Goal: Task Accomplishment & Management: Use online tool/utility

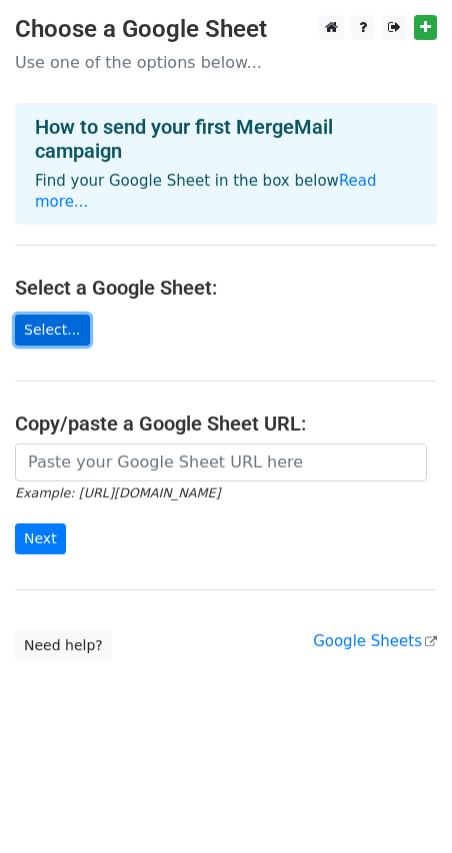
click at [65, 315] on link "Select..." at bounding box center [52, 330] width 75 height 31
click at [220, 486] on small "Example: https://docs.google.com/spreadsheets/d/abc/edit" at bounding box center [117, 493] width 205 height 15
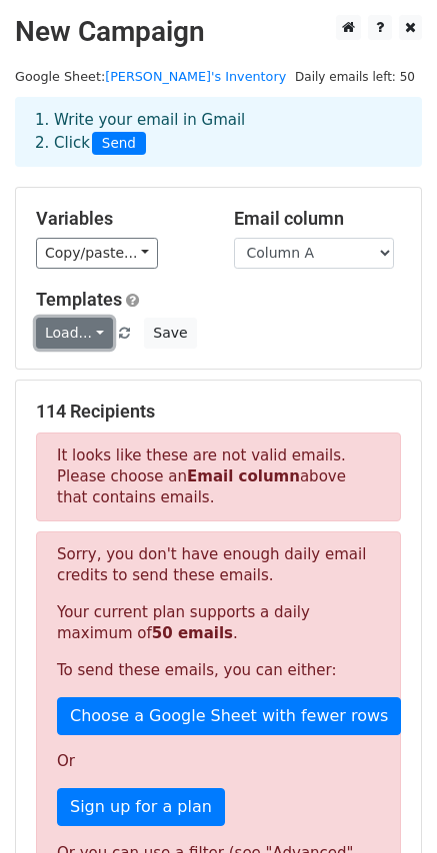
click at [92, 335] on link "Load..." at bounding box center [74, 333] width 77 height 31
click at [252, 314] on div "Templates Load... No templates saved Save" at bounding box center [218, 319] width 395 height 61
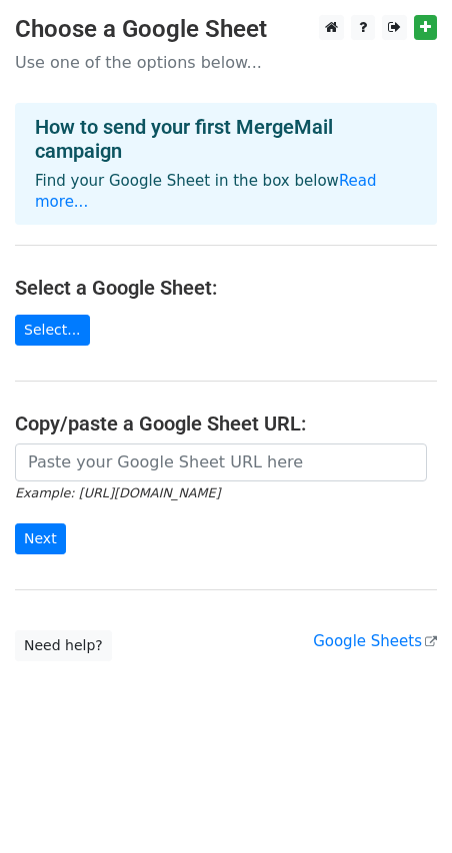
click at [75, 326] on main "Choose a Google Sheet Use one of the options below... How to send your first Me…" at bounding box center [226, 338] width 452 height 647
click at [57, 317] on link "Select..." at bounding box center [52, 330] width 75 height 31
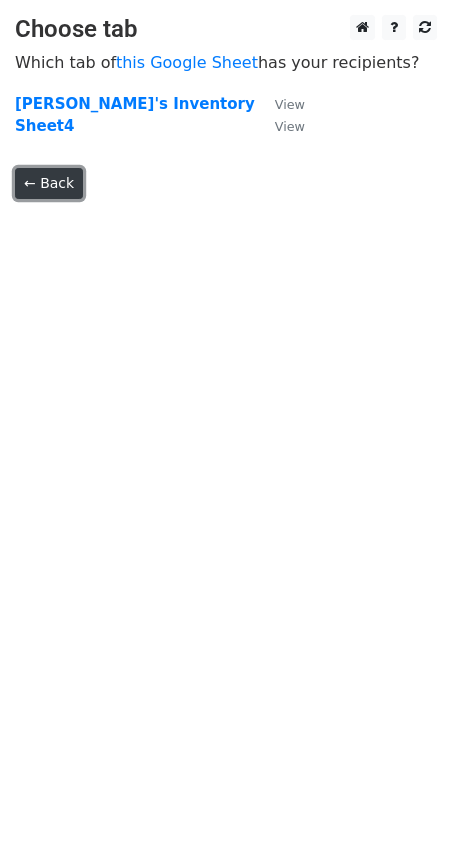
click at [44, 181] on link "← Back" at bounding box center [49, 183] width 68 height 31
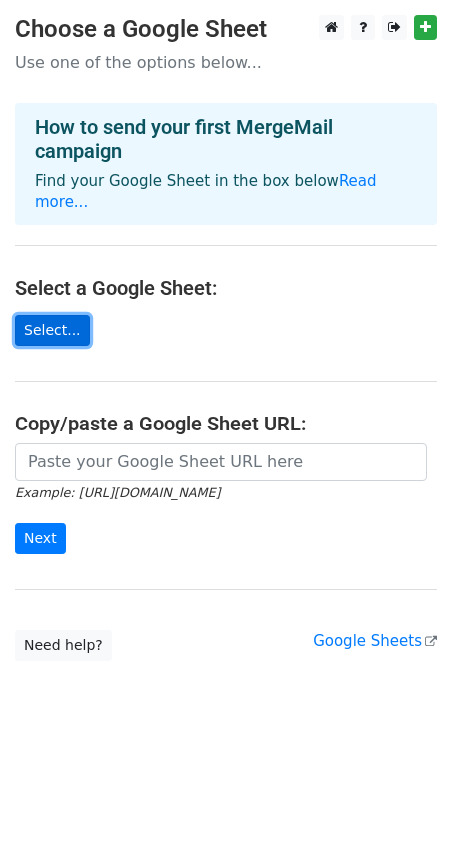
click at [49, 315] on link "Select..." at bounding box center [52, 330] width 75 height 31
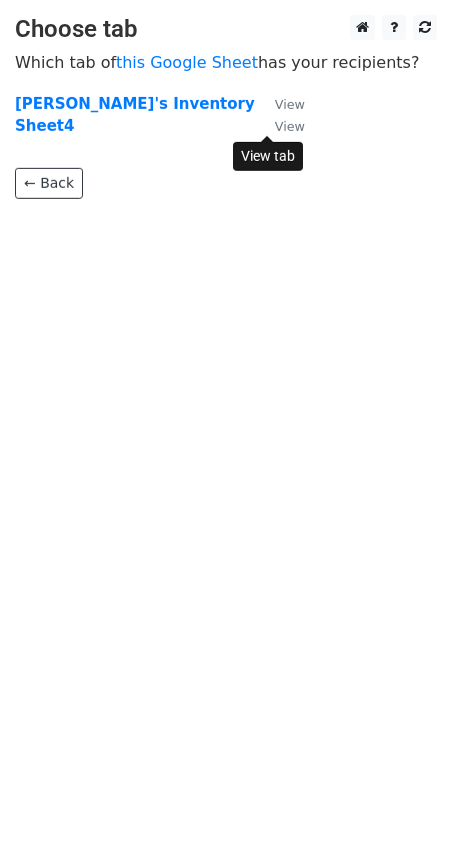
click at [281, 130] on small "View" at bounding box center [290, 126] width 30 height 15
click at [57, 134] on strong "Sheet4" at bounding box center [44, 126] width 59 height 18
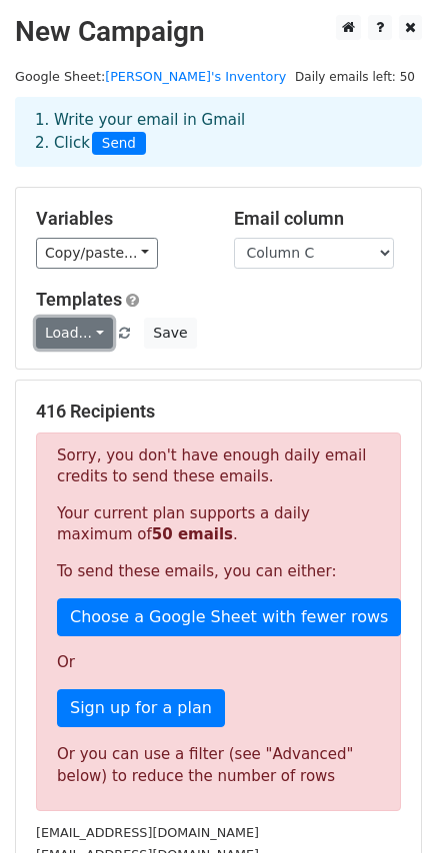
click at [90, 337] on link "Load..." at bounding box center [74, 333] width 77 height 31
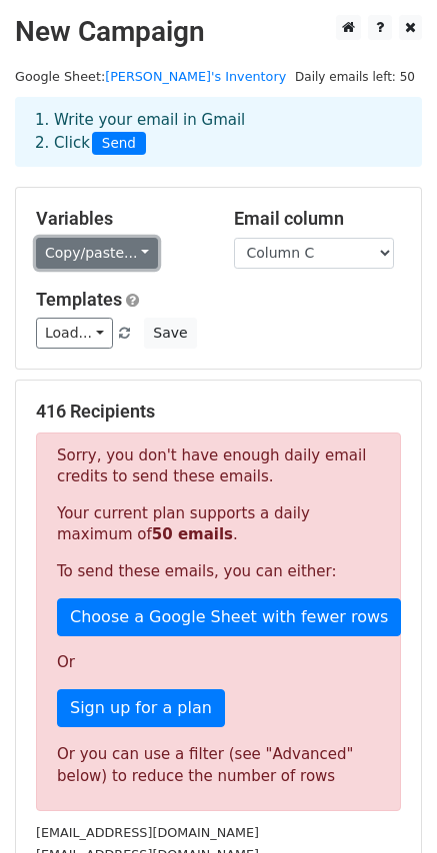
click at [133, 242] on link "Copy/paste..." at bounding box center [97, 253] width 122 height 31
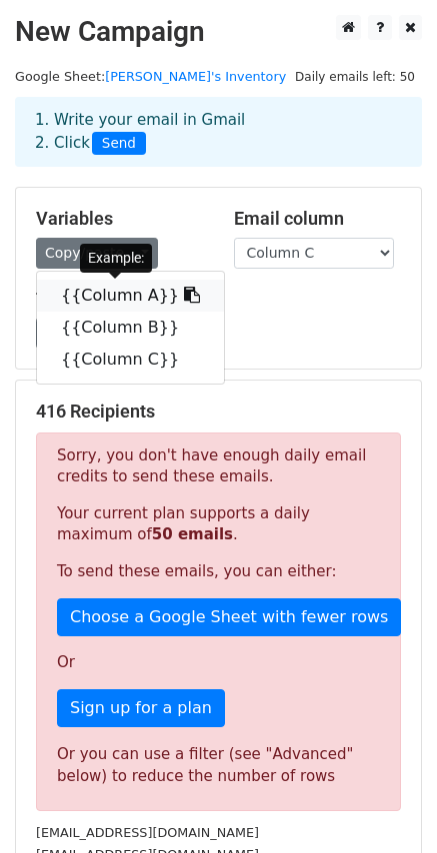
click at [118, 297] on link "{{Column A}}" at bounding box center [130, 296] width 187 height 32
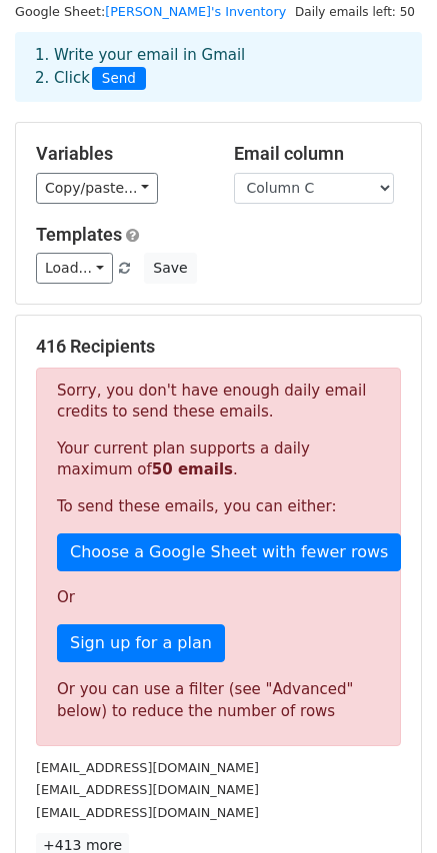
scroll to position [100, 0]
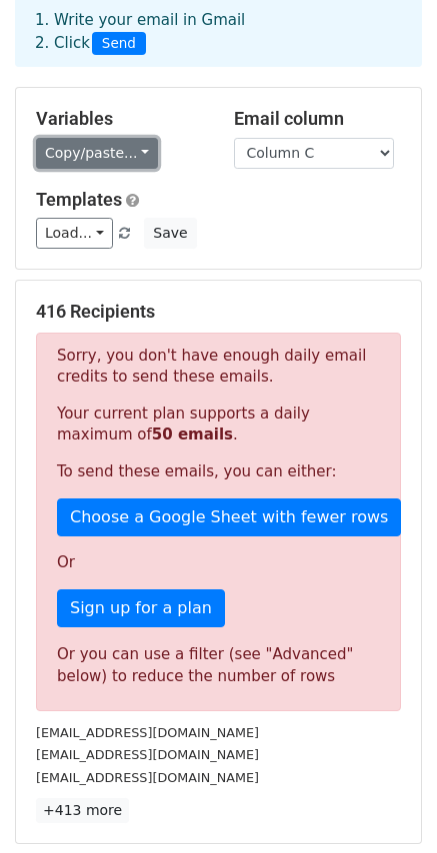
click at [139, 159] on link "Copy/paste..." at bounding box center [97, 153] width 122 height 31
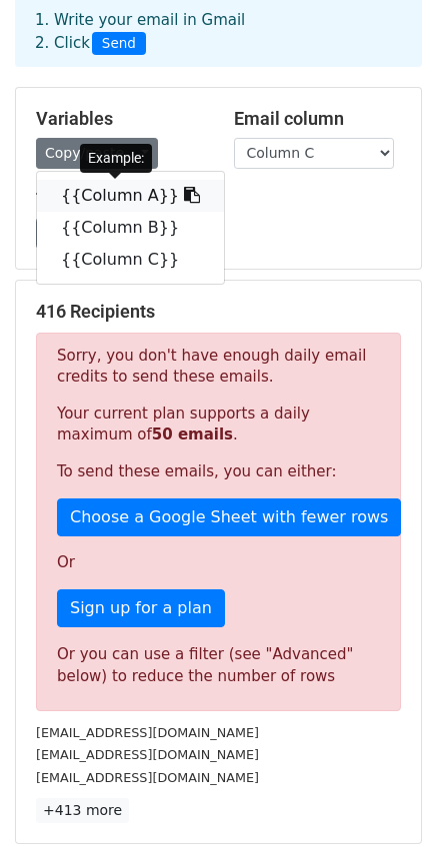
click at [110, 198] on link "{{Column A}}" at bounding box center [130, 196] width 187 height 32
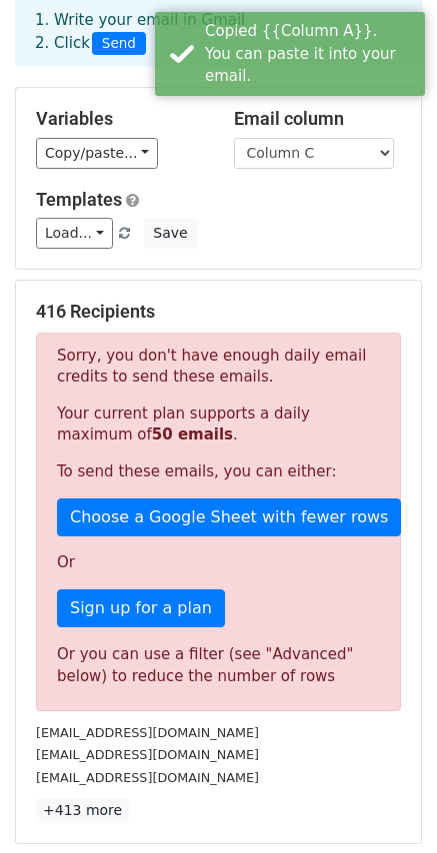
click at [257, 211] on div "Templates Load... No templates saved Save" at bounding box center [218, 219] width 395 height 61
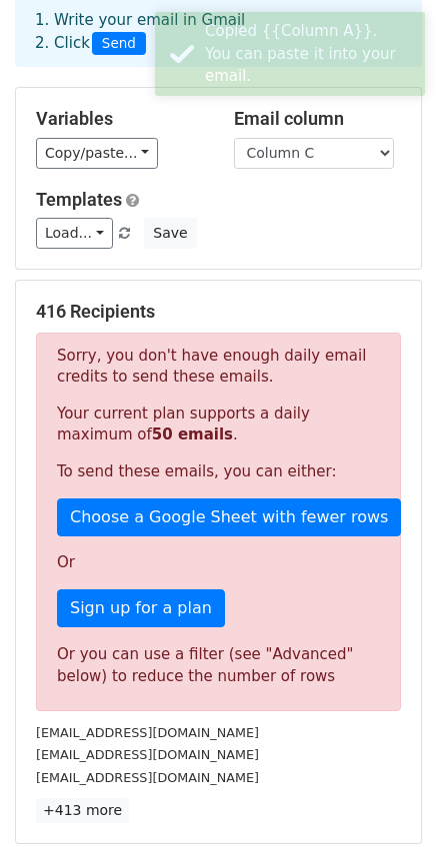
click at [265, 235] on div "Load... No templates saved Save" at bounding box center [218, 233] width 395 height 31
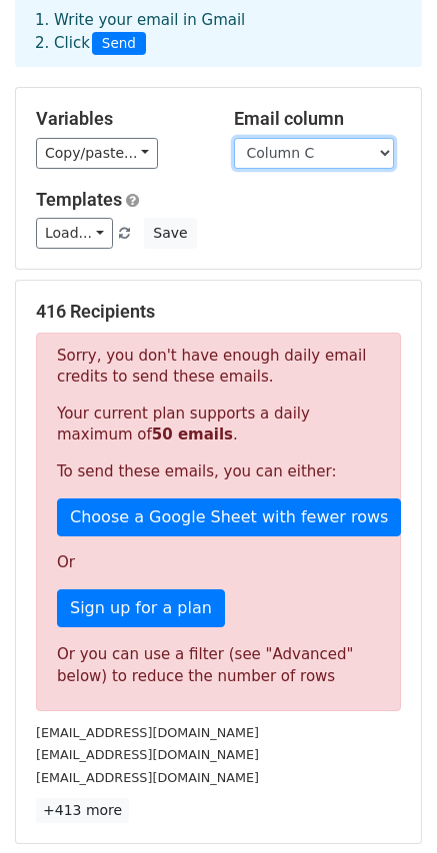
click at [311, 160] on select "Column A Column B Column C" at bounding box center [314, 153] width 160 height 31
click at [234, 138] on select "Column A Column B Column C" at bounding box center [314, 153] width 160 height 31
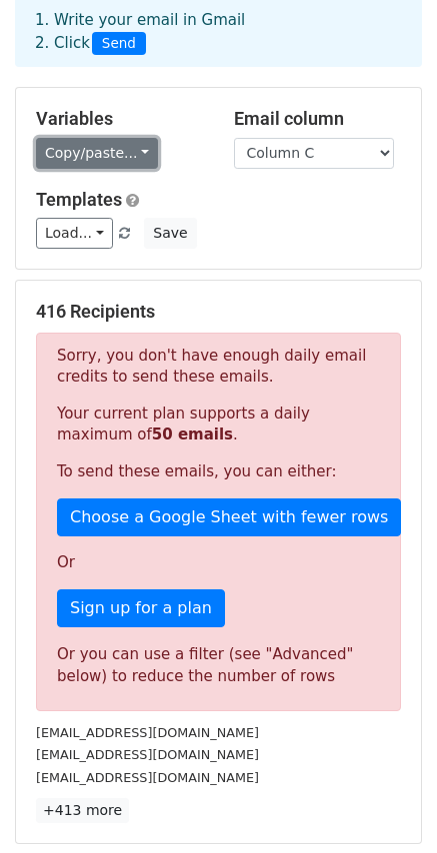
click at [127, 147] on link "Copy/paste..." at bounding box center [97, 153] width 122 height 31
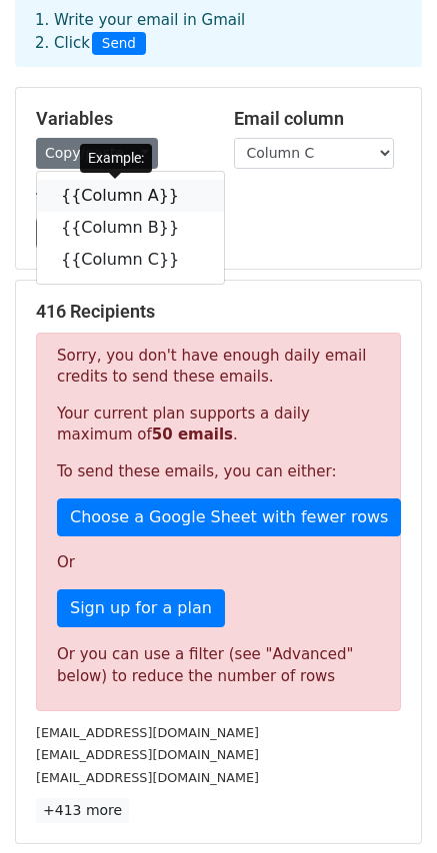
click at [137, 204] on link "{{Column A}}" at bounding box center [130, 196] width 187 height 32
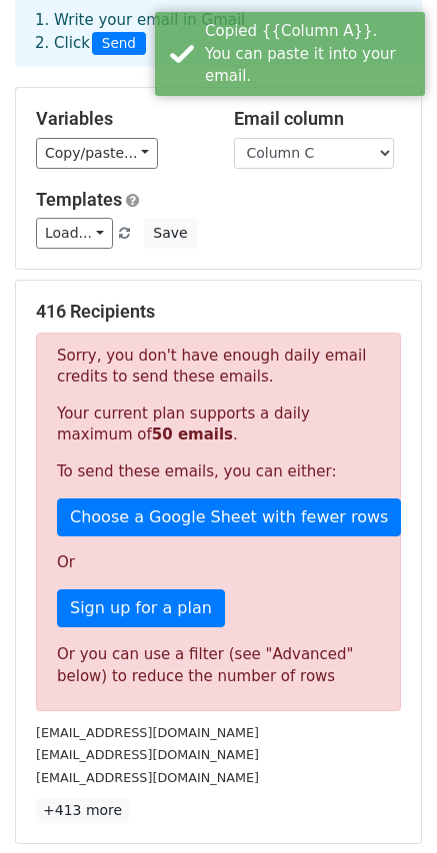
click at [241, 228] on div "Load... No templates saved Save" at bounding box center [218, 233] width 395 height 31
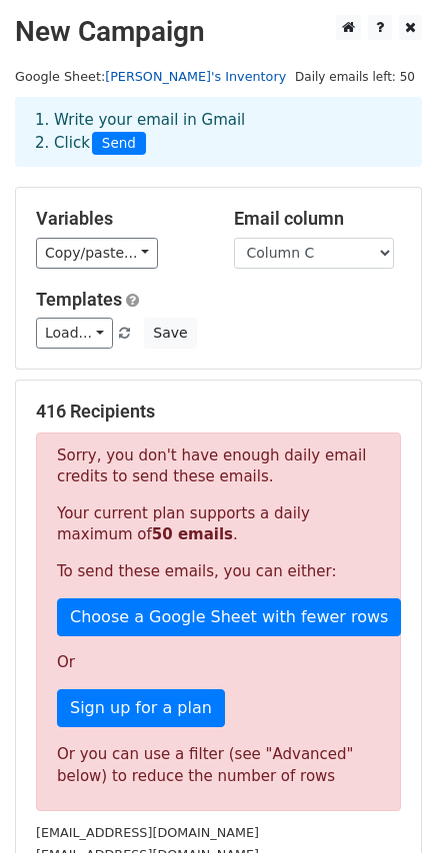
click at [142, 76] on link "[PERSON_NAME]'s Inventory" at bounding box center [195, 76] width 181 height 15
click at [186, 171] on div "1. Write your email in Gmail 2. Click Send" at bounding box center [218, 147] width 437 height 80
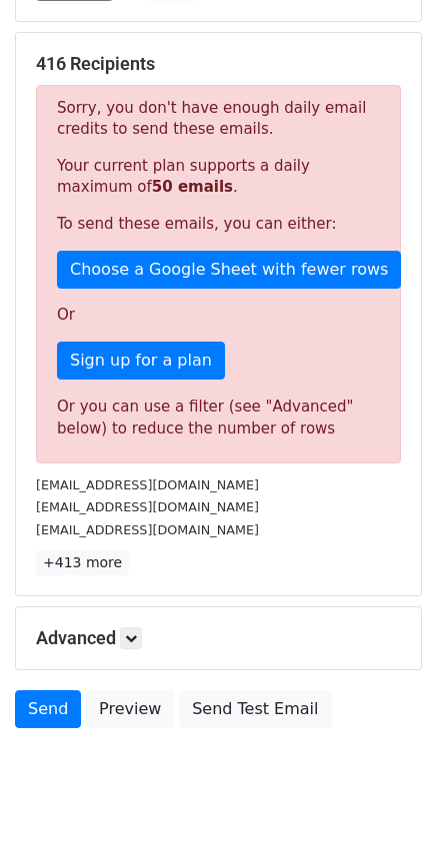
scroll to position [393, 0]
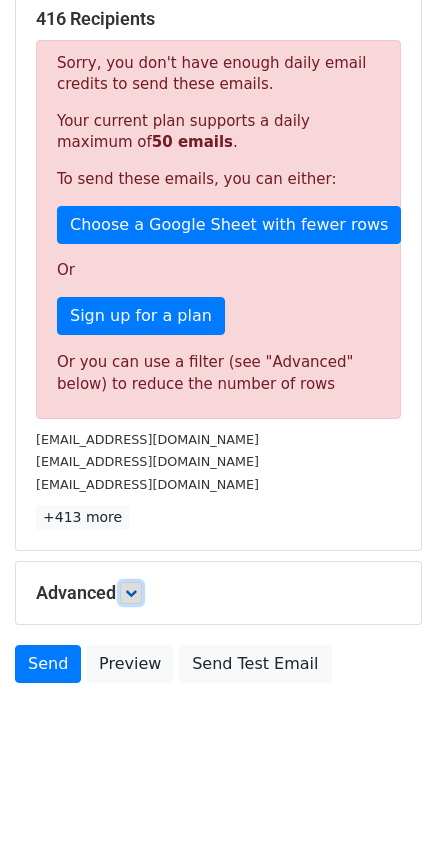
click at [138, 604] on link at bounding box center [131, 594] width 22 height 22
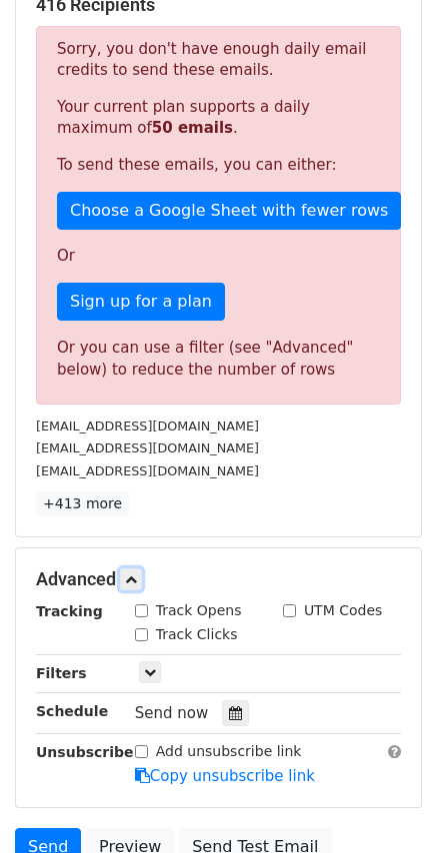
scroll to position [493, 0]
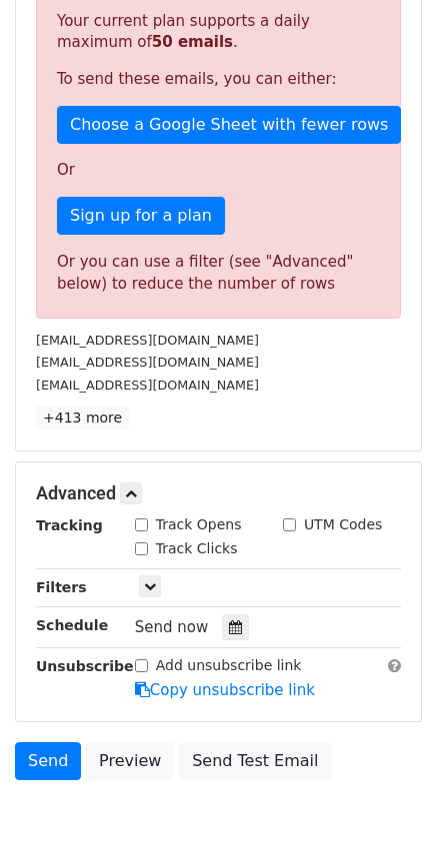
click at [179, 530] on label "Track Opens" at bounding box center [199, 525] width 86 height 21
click at [148, 530] on input "Track Opens" at bounding box center [141, 525] width 13 height 13
checkbox input "true"
click at [205, 557] on label "Track Clicks" at bounding box center [197, 549] width 82 height 21
click at [148, 556] on input "Track Clicks" at bounding box center [141, 549] width 13 height 13
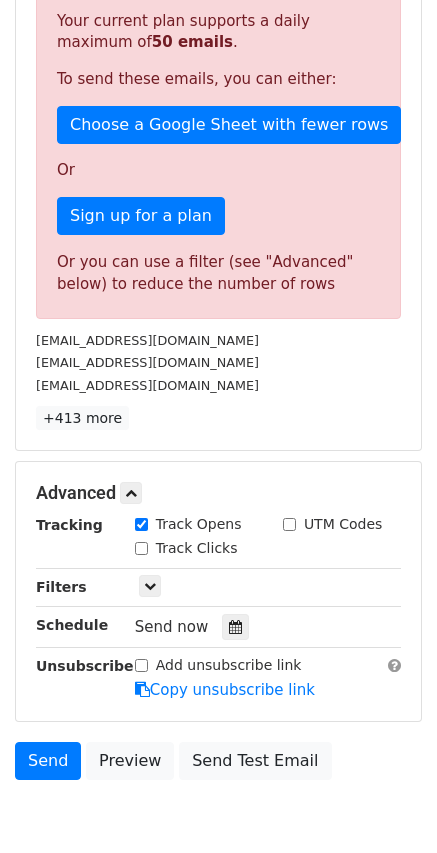
checkbox input "true"
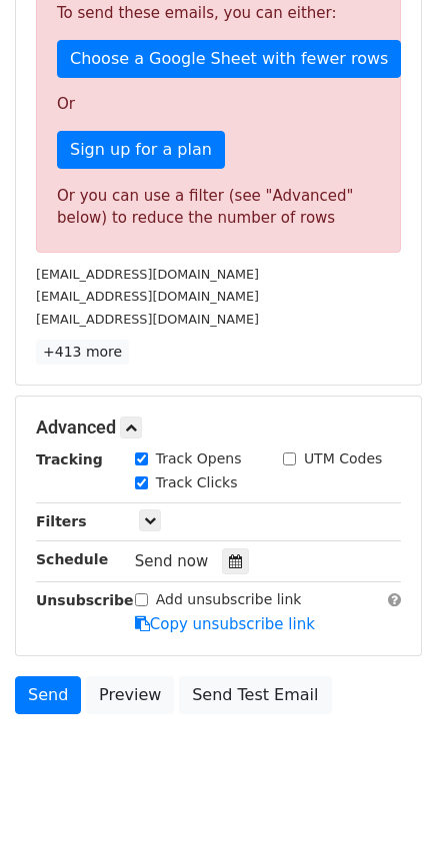
scroll to position [589, 0]
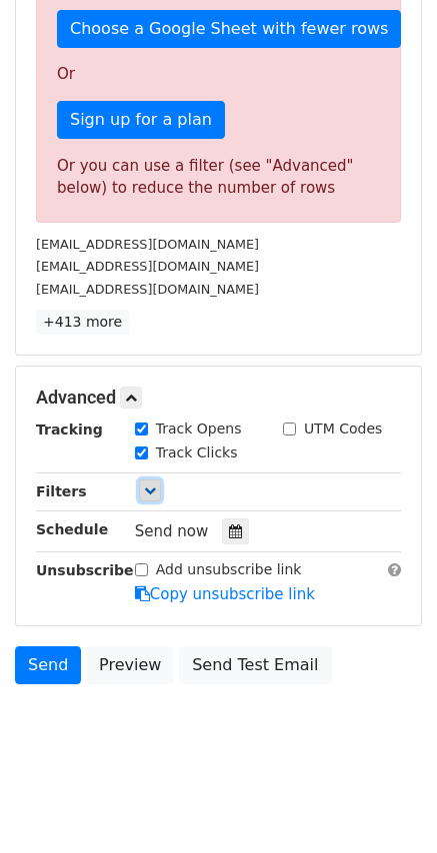
click at [151, 491] on icon at bounding box center [150, 491] width 12 height 12
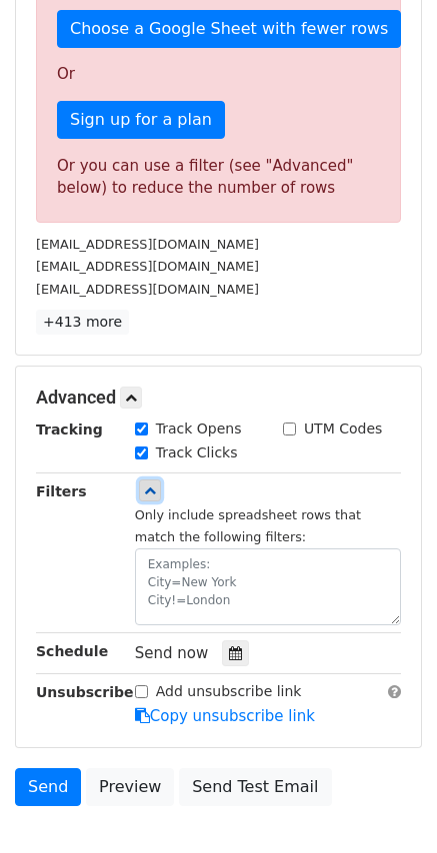
click at [151, 491] on icon at bounding box center [150, 491] width 12 height 12
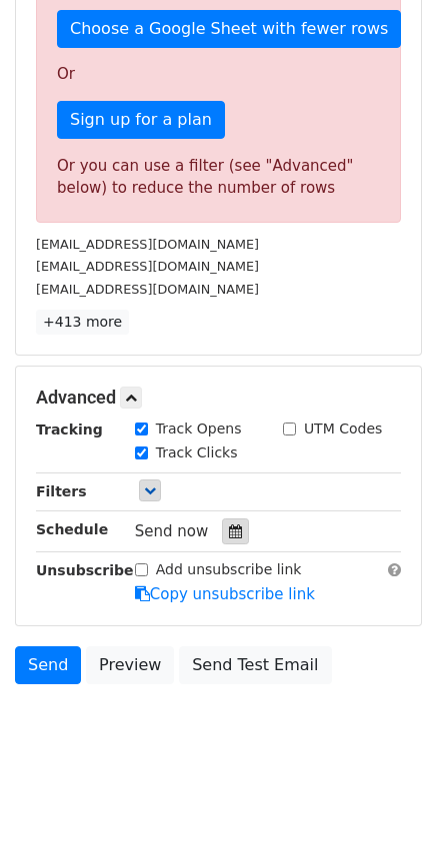
click at [229, 538] on icon at bounding box center [235, 532] width 13 height 14
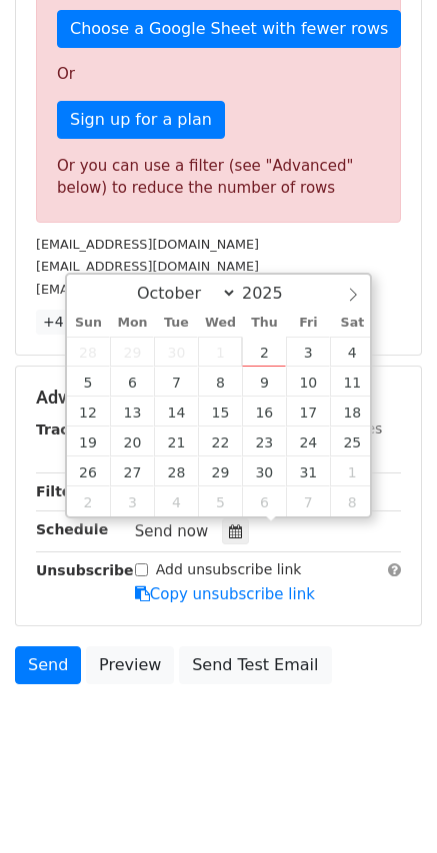
click at [182, 765] on body "New Campaign Daily emails left: 50 Google Sheet: Issa's Inventory 1. Write your…" at bounding box center [218, 100] width 437 height 1348
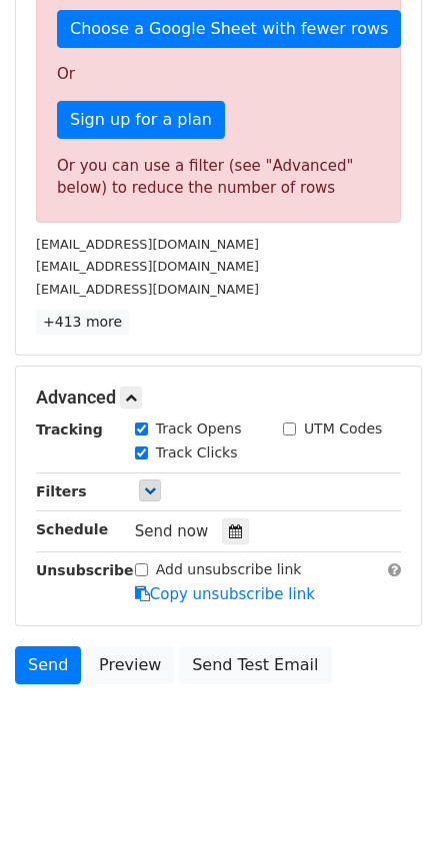
scroll to position [489, 0]
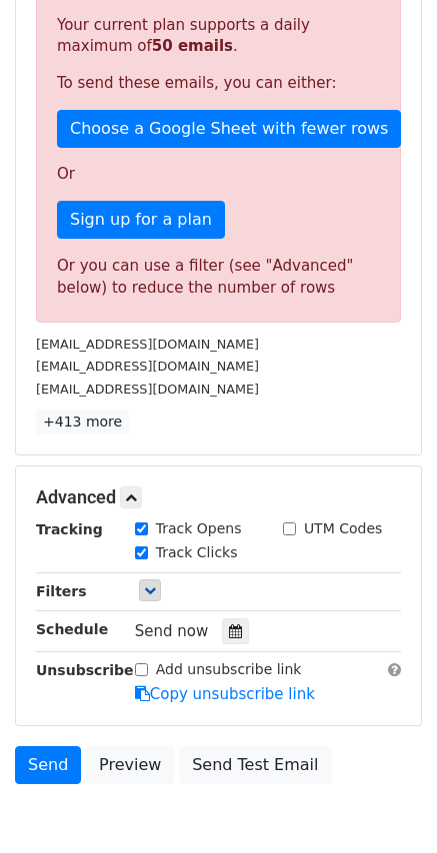
click at [151, 672] on div "Add unsubscribe link" at bounding box center [218, 669] width 167 height 21
click at [144, 669] on input "Add unsubscribe link" at bounding box center [141, 669] width 13 height 13
checkbox input "true"
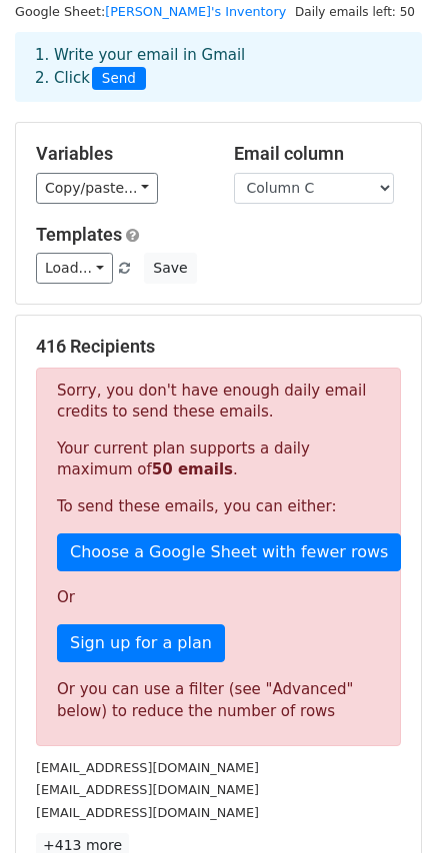
scroll to position [100, 0]
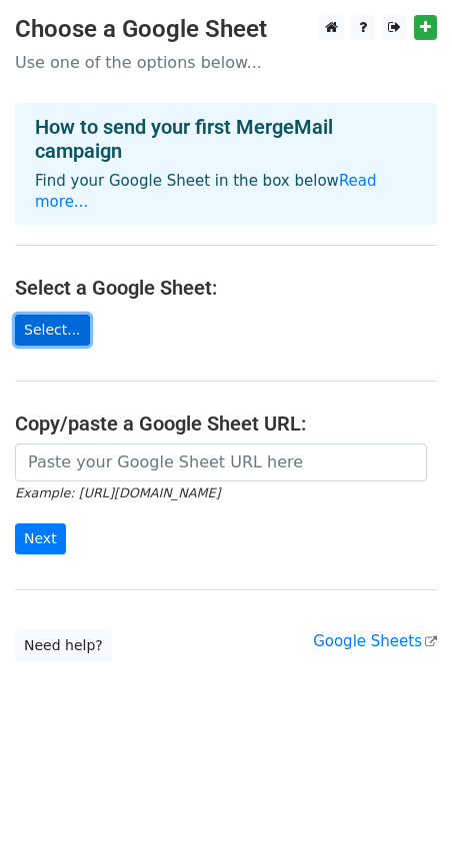
click at [41, 315] on link "Select..." at bounding box center [52, 330] width 75 height 31
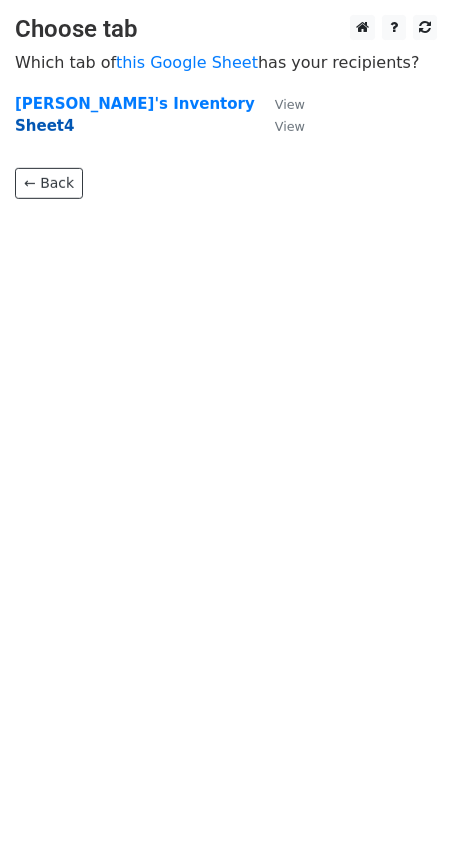
click at [42, 129] on strong "Sheet4" at bounding box center [44, 126] width 59 height 18
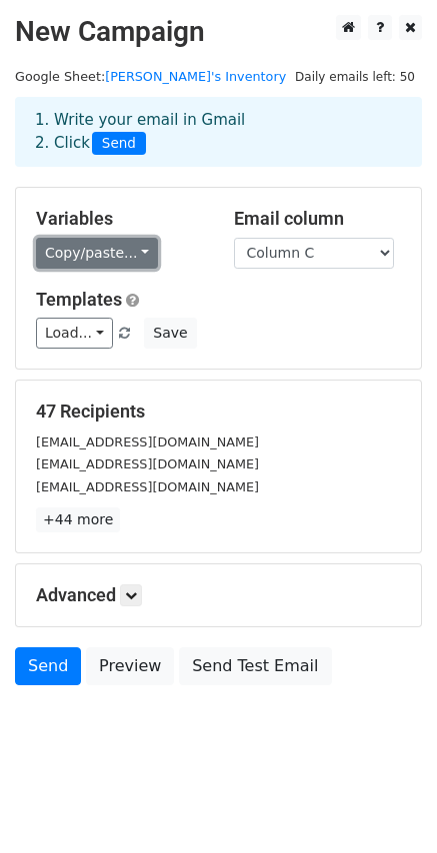
click at [98, 259] on link "Copy/paste..." at bounding box center [97, 253] width 122 height 31
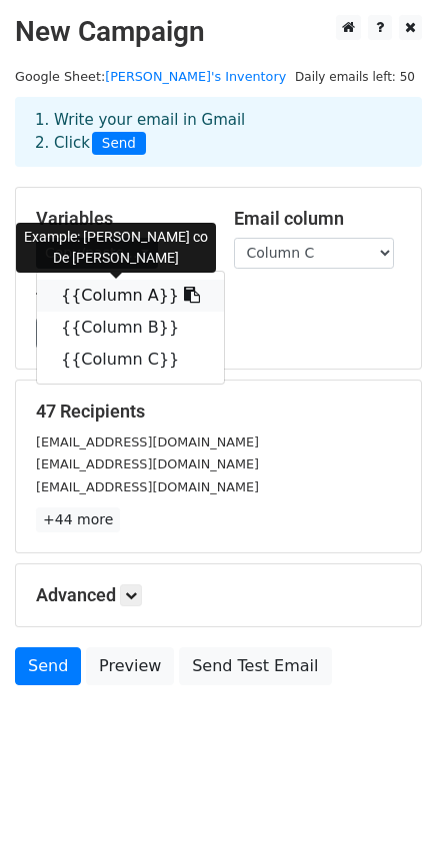
click at [117, 302] on link "{{Column A}}" at bounding box center [130, 296] width 187 height 32
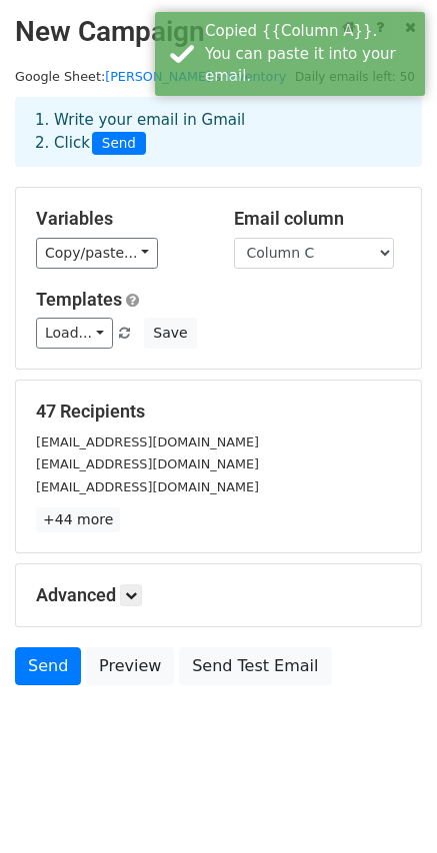
click at [250, 317] on div "Templates Load... No templates saved Save" at bounding box center [218, 319] width 395 height 61
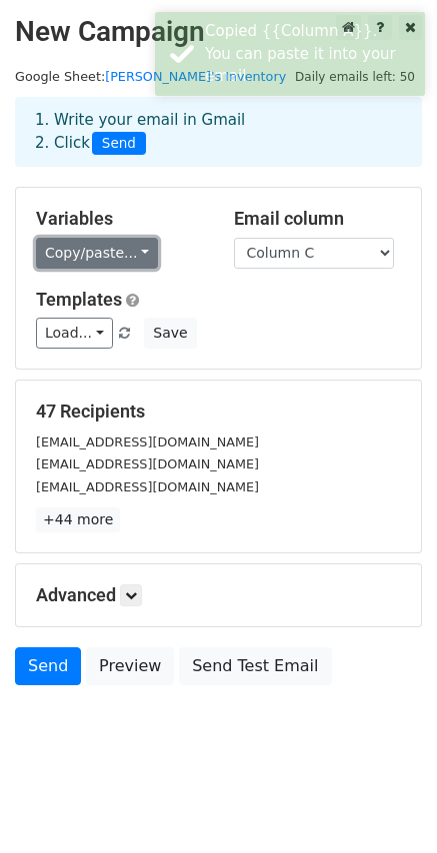
click at [123, 250] on link "Copy/paste..." at bounding box center [97, 253] width 122 height 31
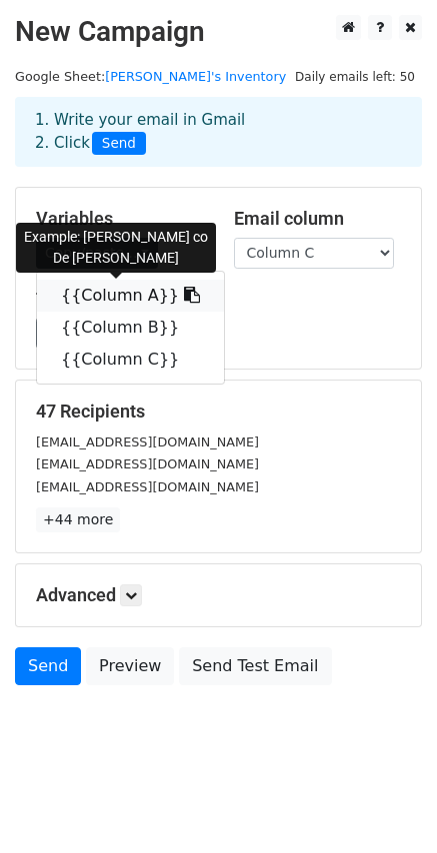
click at [149, 302] on link "{{Column A}}" at bounding box center [130, 296] width 187 height 32
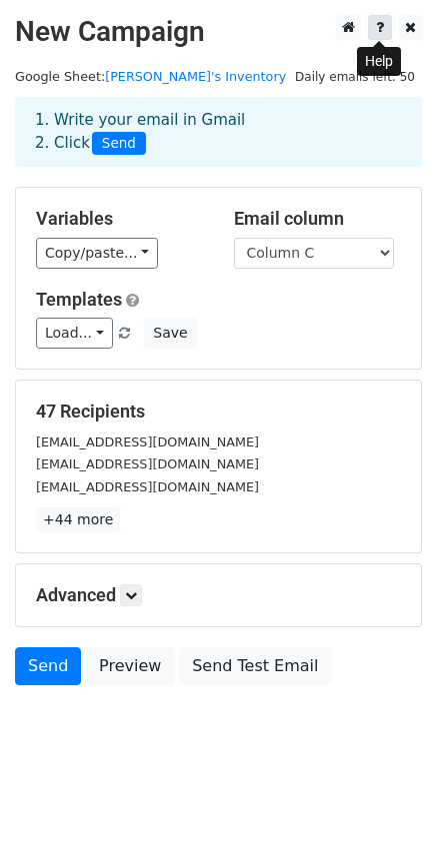
click at [385, 32] on link at bounding box center [380, 27] width 24 height 25
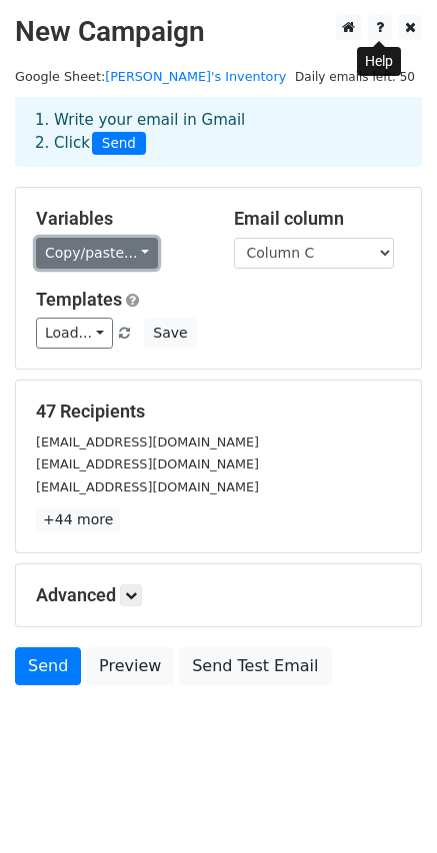
click at [122, 250] on link "Copy/paste..." at bounding box center [97, 253] width 122 height 31
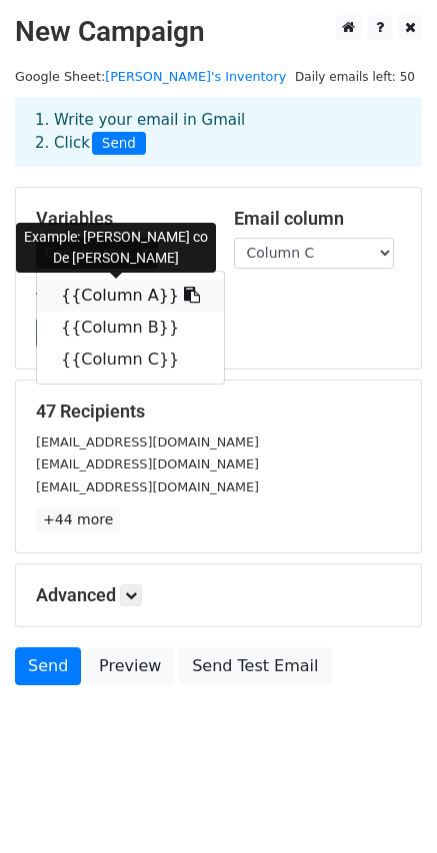
click at [184, 294] on icon at bounding box center [192, 295] width 16 height 16
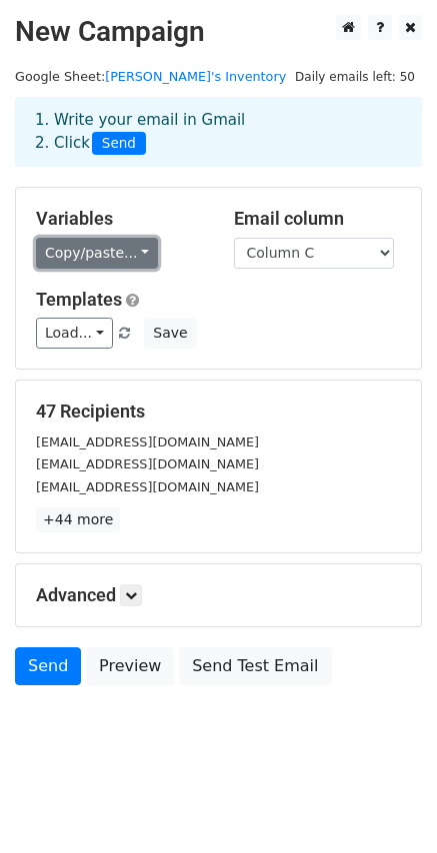
click at [118, 245] on link "Copy/paste..." at bounding box center [97, 253] width 122 height 31
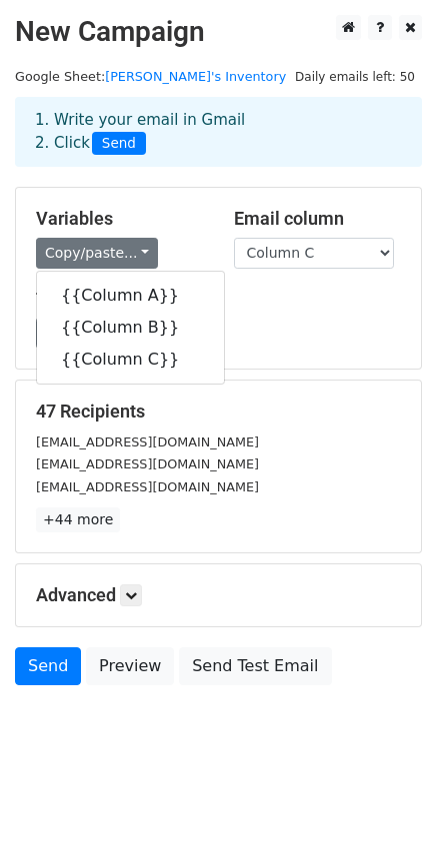
click at [174, 223] on h5 "Variables" at bounding box center [120, 219] width 168 height 22
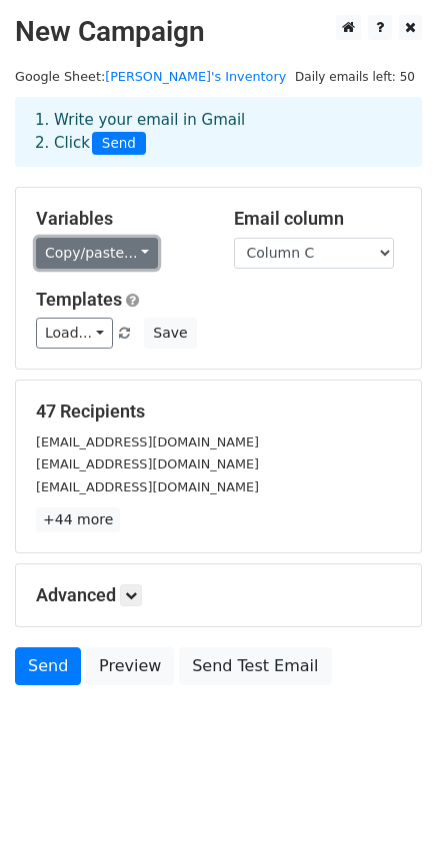
click at [108, 254] on link "Copy/paste..." at bounding box center [97, 253] width 122 height 31
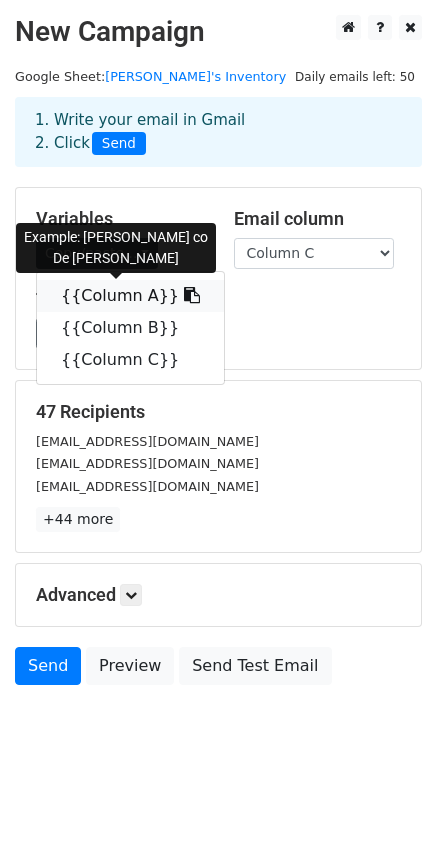
click at [151, 289] on link "{{Column A}}" at bounding box center [130, 296] width 187 height 32
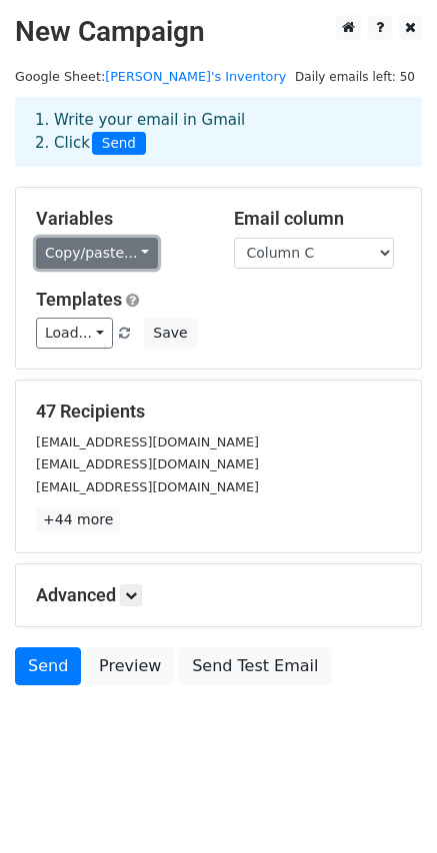
click at [127, 259] on link "Copy/paste..." at bounding box center [97, 253] width 122 height 31
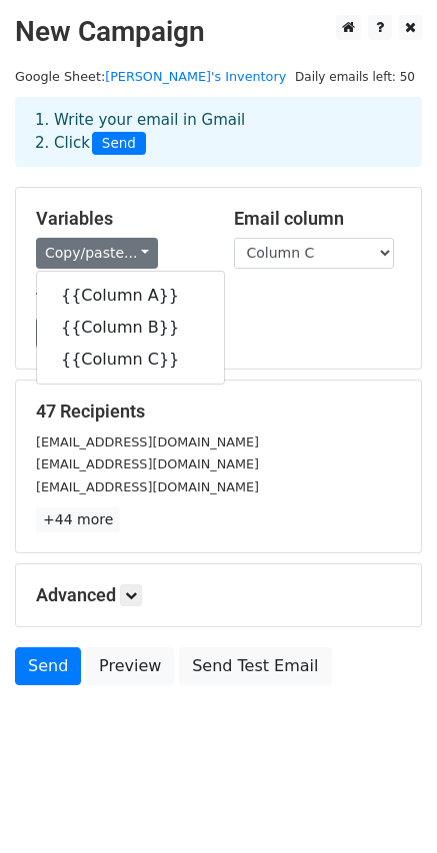
click at [234, 318] on div "Load... No templates saved Save" at bounding box center [218, 333] width 395 height 31
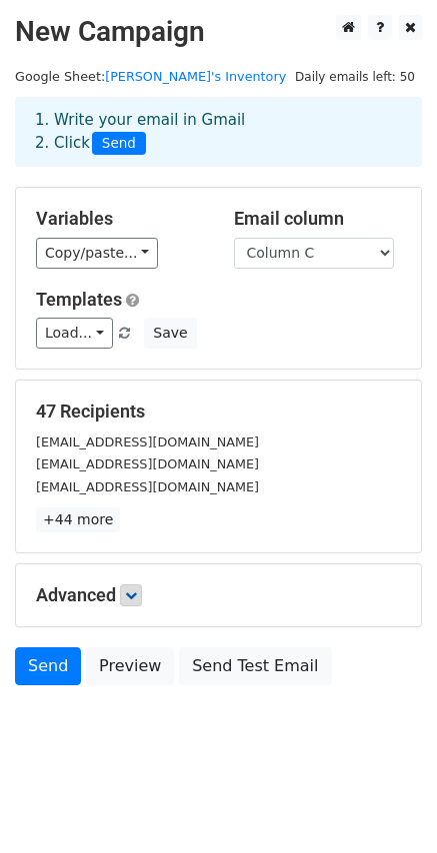
click at [145, 605] on h5 "Advanced" at bounding box center [218, 596] width 365 height 22
click at [136, 596] on icon at bounding box center [131, 596] width 12 height 12
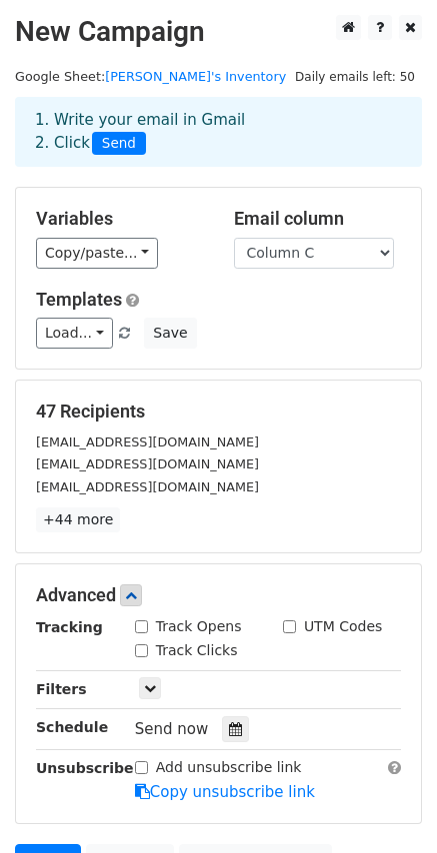
click at [149, 631] on div "Track Opens" at bounding box center [188, 627] width 107 height 21
click at [143, 631] on input "Track Opens" at bounding box center [141, 627] width 13 height 13
checkbox input "true"
click at [154, 652] on div "Track Clicks" at bounding box center [186, 651] width 103 height 21
click at [145, 653] on input "Track Clicks" at bounding box center [141, 651] width 13 height 13
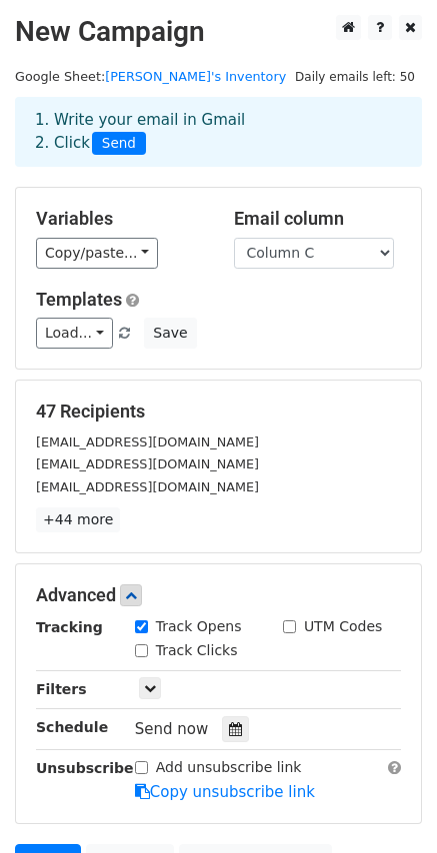
checkbox input "true"
click at [147, 685] on icon at bounding box center [150, 688] width 12 height 12
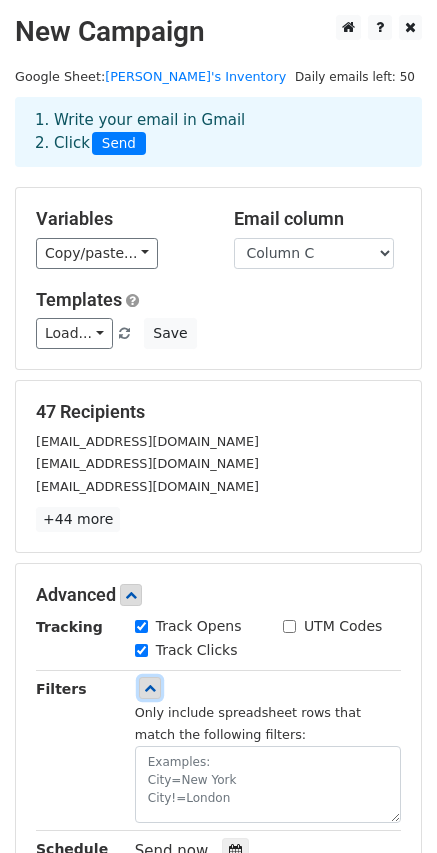
click at [147, 685] on icon at bounding box center [150, 688] width 12 height 12
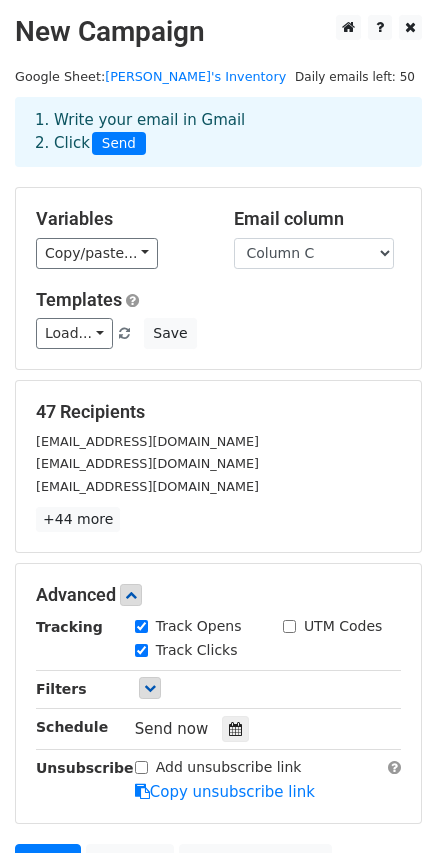
click at [146, 764] on input "Add unsubscribe link" at bounding box center [141, 767] width 13 height 13
checkbox input "true"
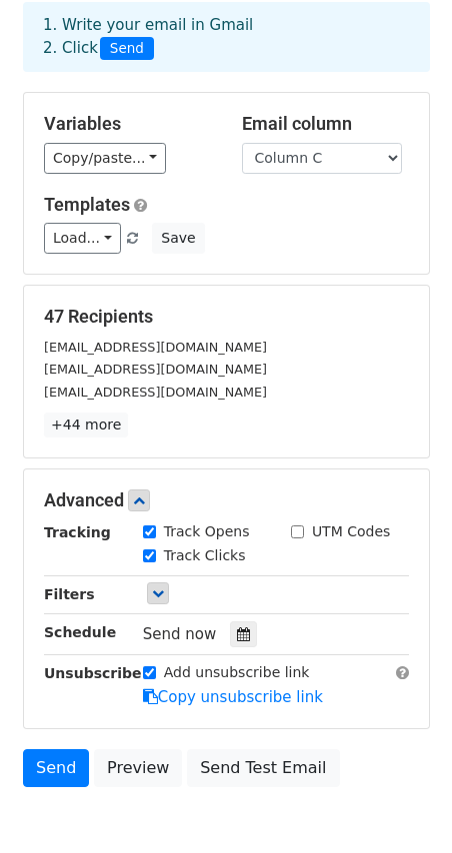
scroll to position [198, 0]
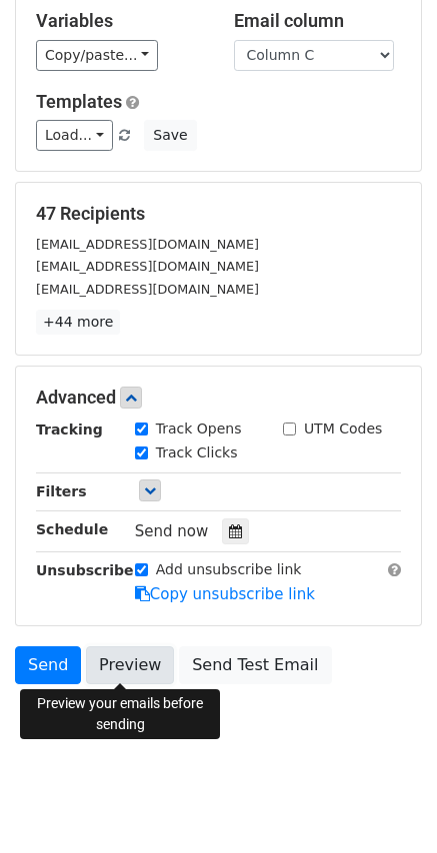
click at [106, 656] on link "Preview" at bounding box center [130, 666] width 88 height 38
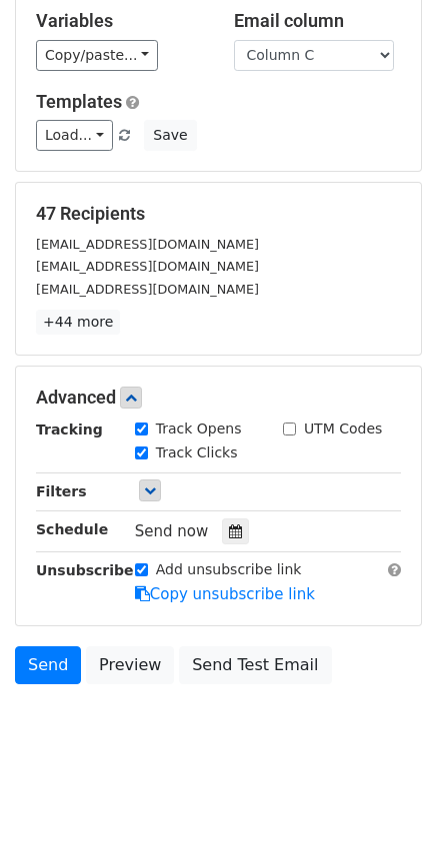
click at [80, 710] on body "New Campaign Daily emails left: 50 Google Sheet: Issa's Inventory 1. Write your…" at bounding box center [218, 295] width 437 height 957
click at [82, 728] on body "New Campaign Daily emails left: 50 Google Sheet: Issa's Inventory 1. Write your…" at bounding box center [218, 295] width 437 height 957
click at [89, 326] on link "+44 more" at bounding box center [78, 322] width 84 height 25
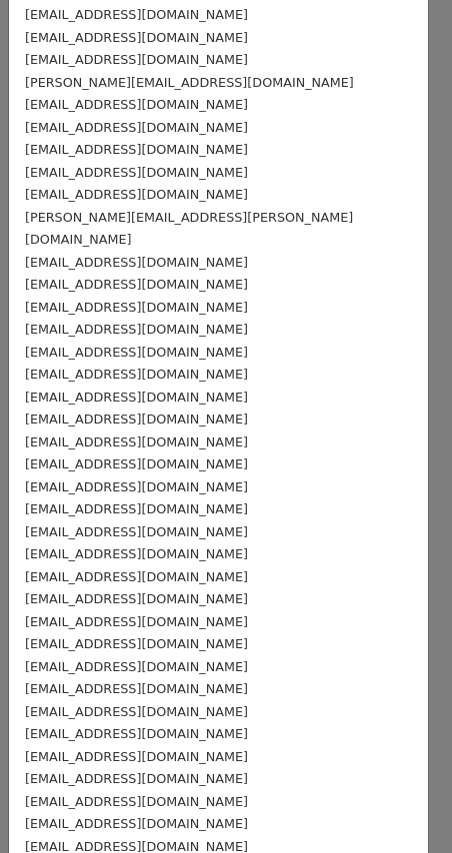
scroll to position [385, 0]
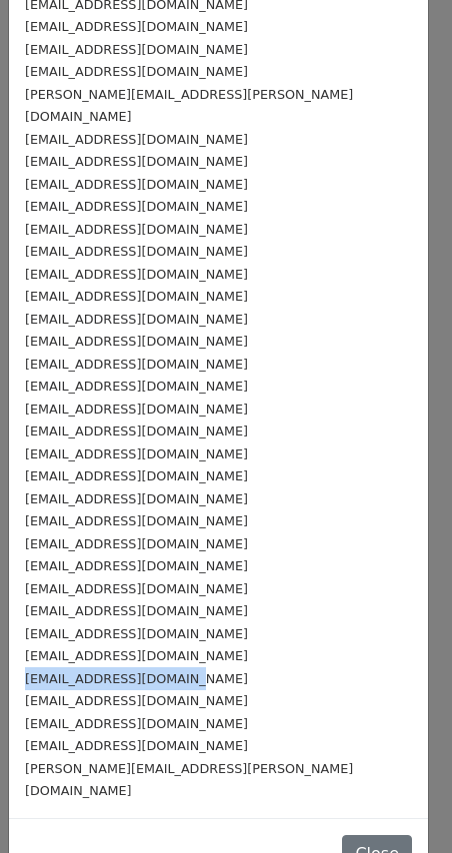
drag, startPoint x: 189, startPoint y: 656, endPoint x: 10, endPoint y: 650, distance: 179.0
click at [10, 650] on div "victordejesus.r@gmail.com alhaddad.mahmoud@gmail.com may.almehairbi@hotmail.com…" at bounding box center [218, 251] width 419 height 1134
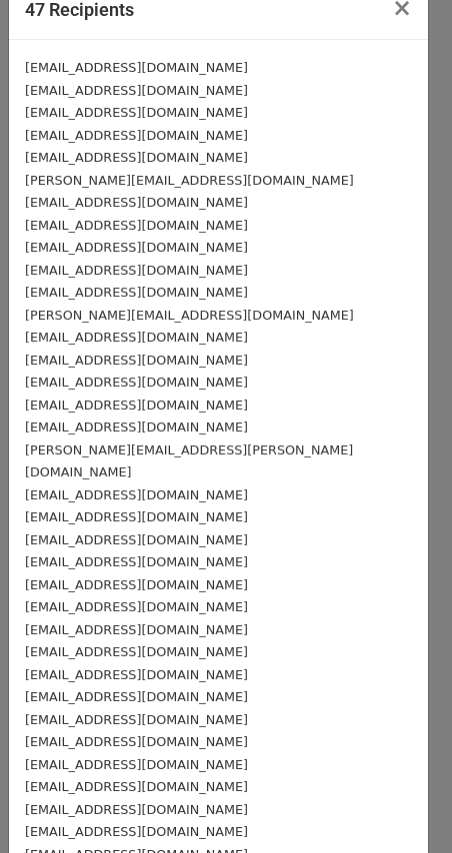
scroll to position [0, 0]
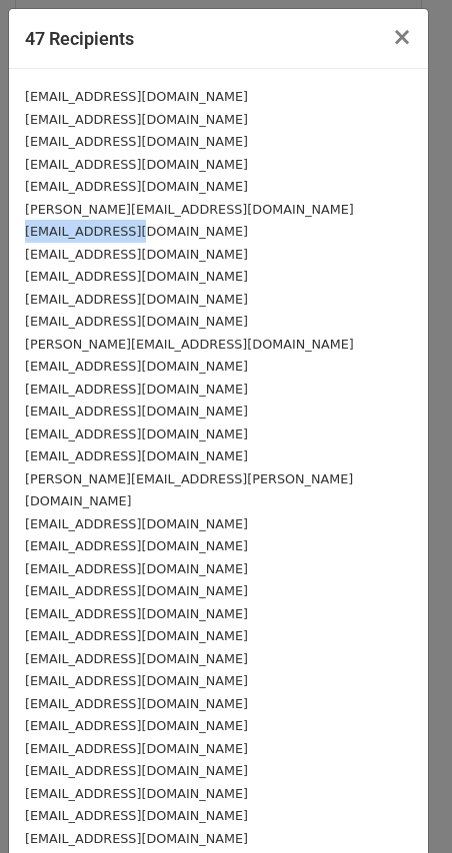
drag, startPoint x: 132, startPoint y: 232, endPoint x: 8, endPoint y: 234, distance: 123.9
click at [8, 234] on div "47 Recipients × victordejesus.r@gmail.com alhaddad.mahmoud@gmail.com may.almeha…" at bounding box center [218, 641] width 421 height 1267
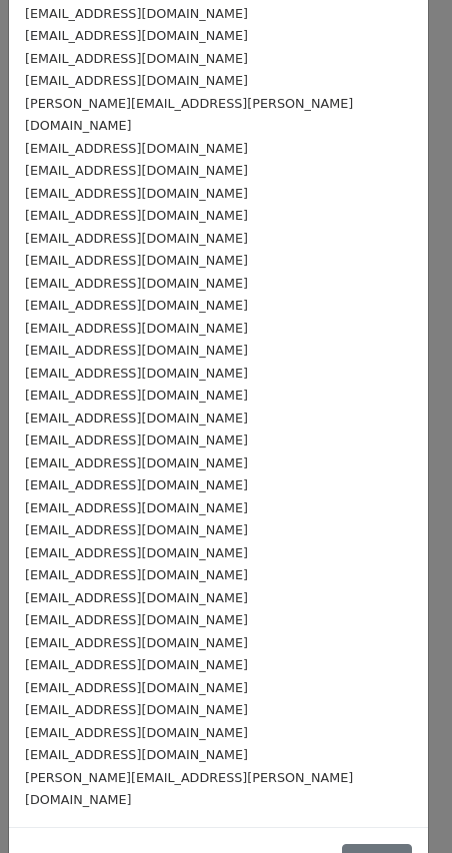
scroll to position [385, 0]
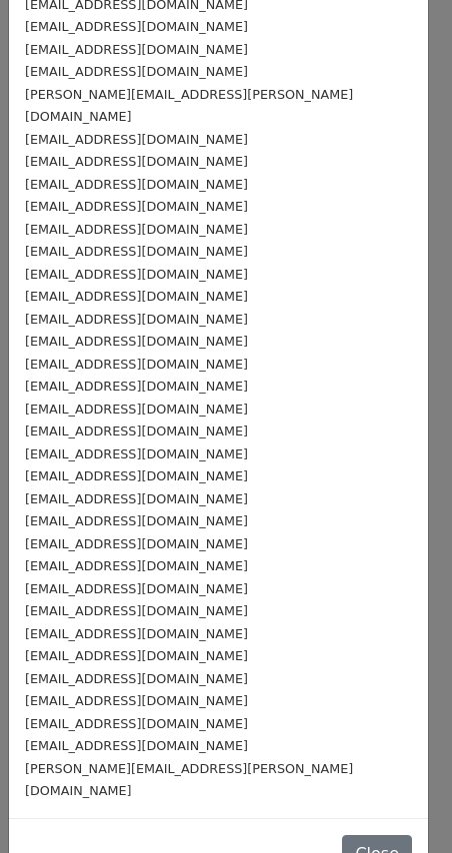
click at [257, 578] on div "[EMAIL_ADDRESS][DOMAIN_NAME]" at bounding box center [218, 589] width 387 height 23
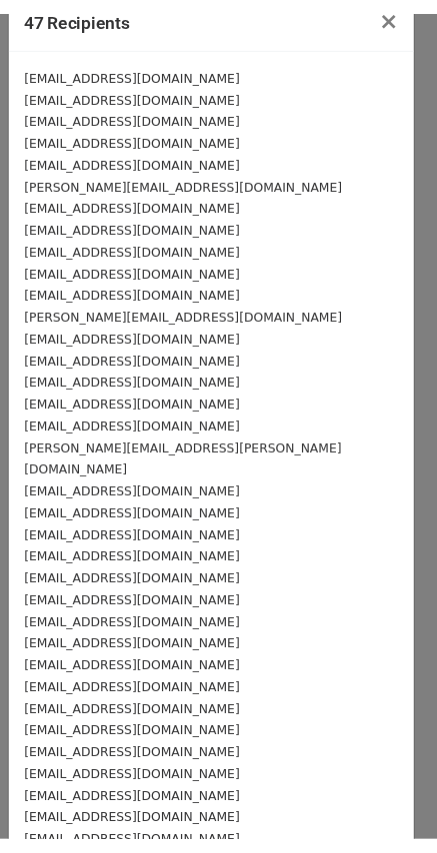
scroll to position [0, 0]
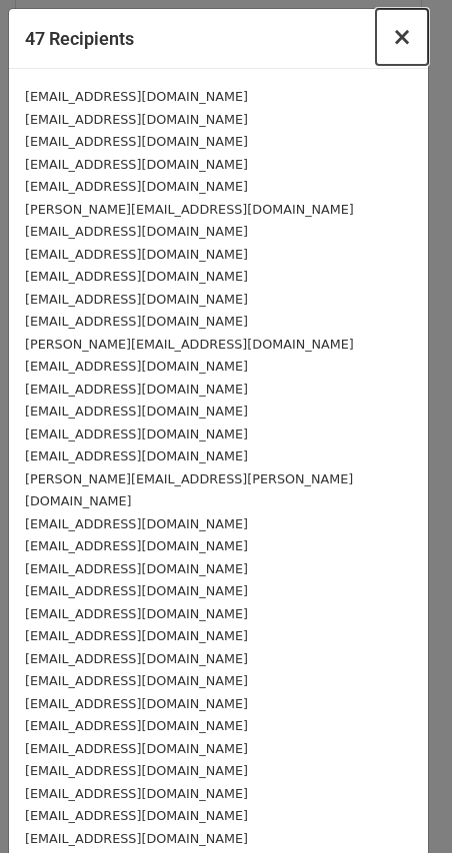
click at [392, 37] on span "×" at bounding box center [402, 37] width 20 height 28
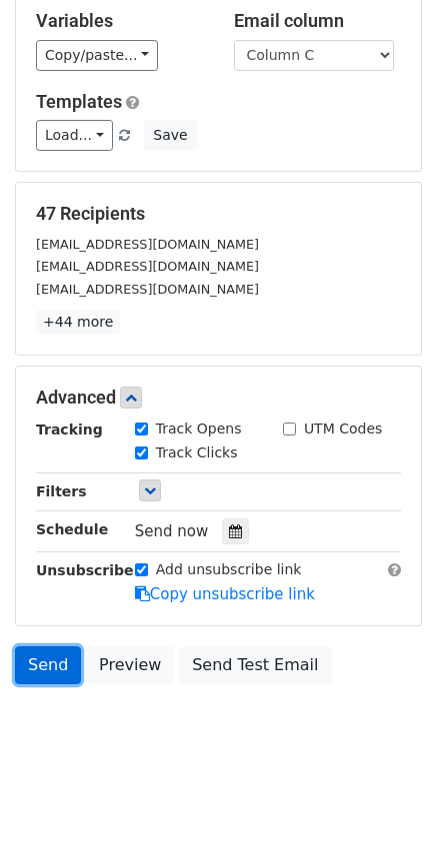
click at [51, 664] on link "Send" at bounding box center [48, 666] width 66 height 38
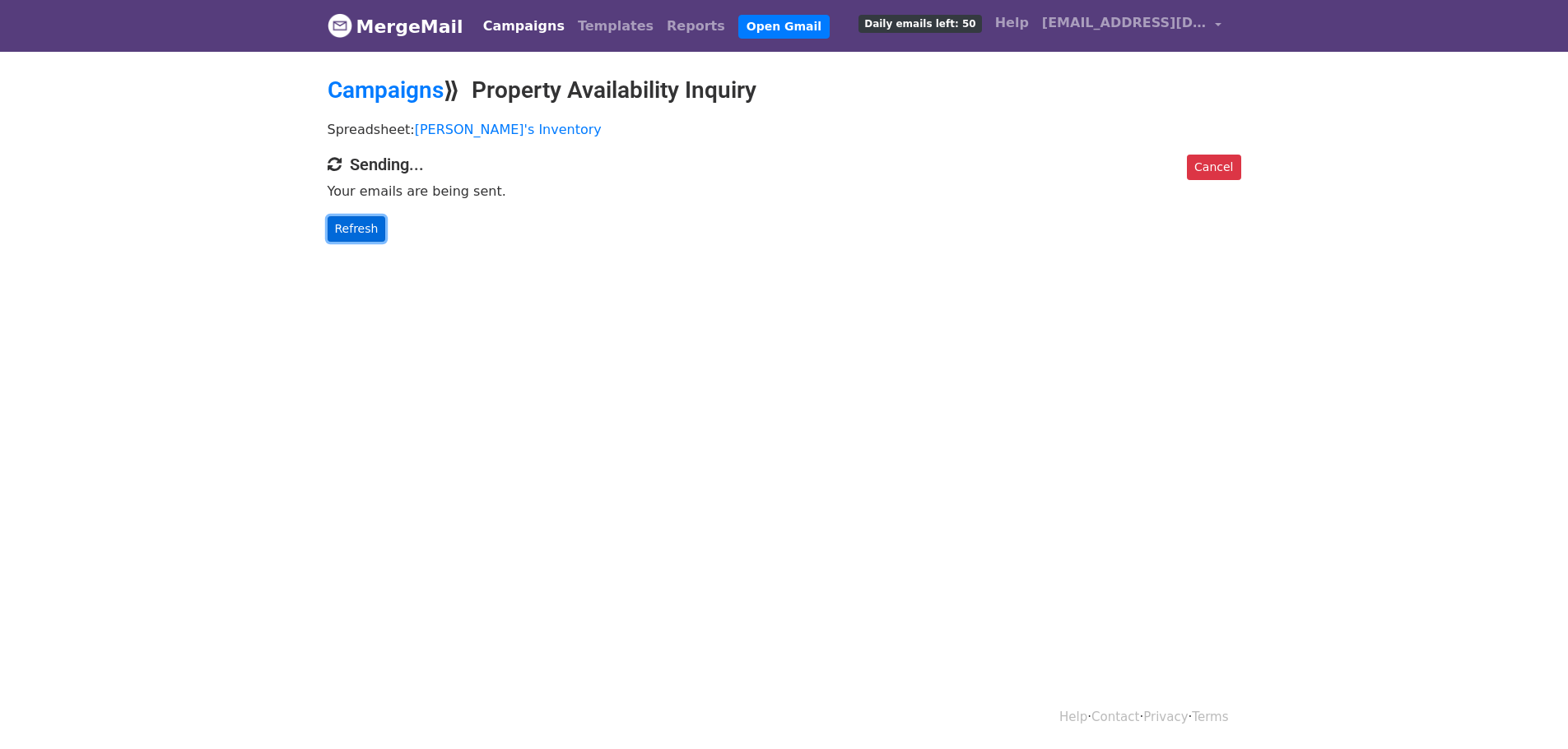
click at [347, 237] on link "Refresh" at bounding box center [357, 229] width 58 height 26
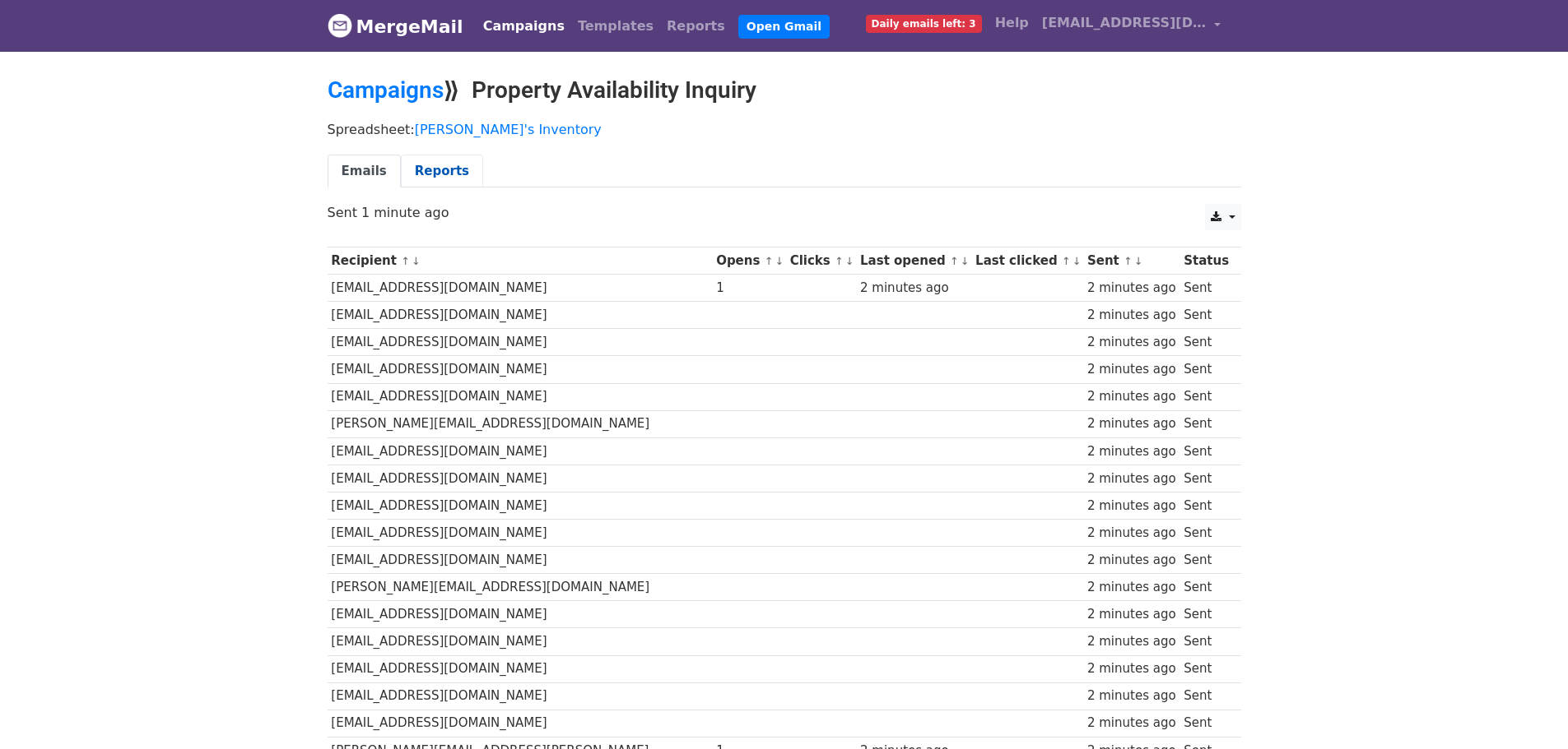
click at [437, 175] on link "Reports" at bounding box center [442, 171] width 82 height 34
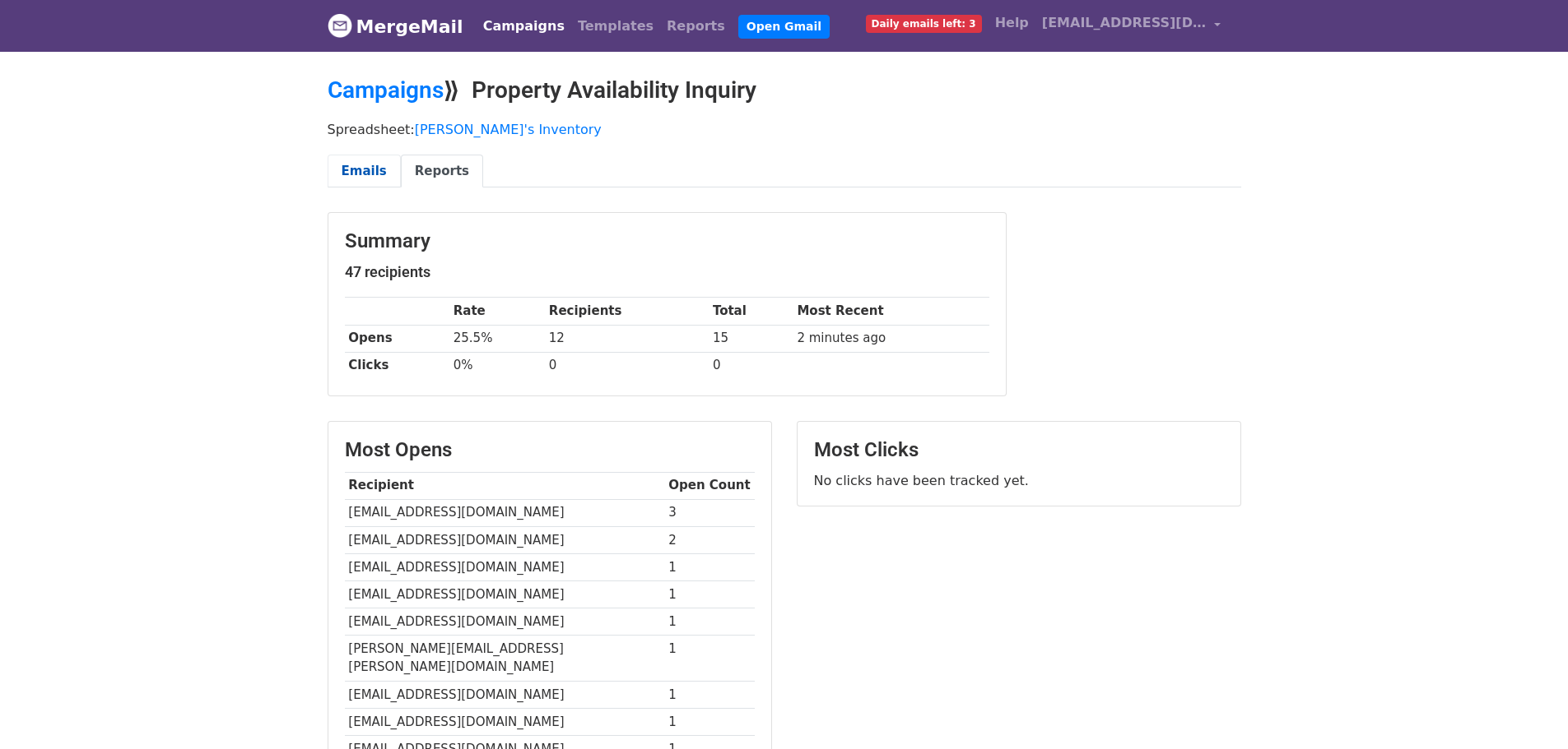
click at [372, 180] on link "Emails" at bounding box center [364, 171] width 73 height 34
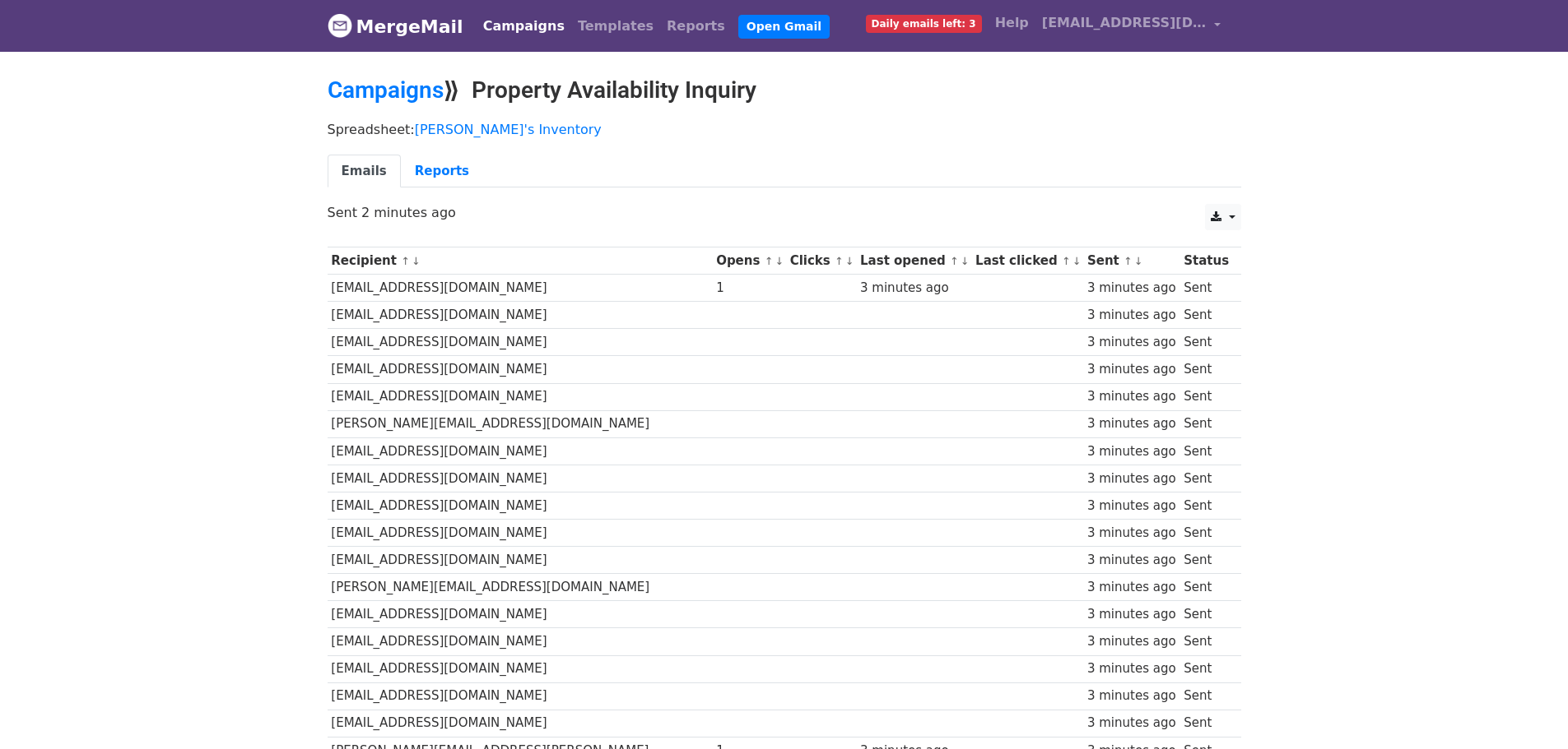
click at [1214, 221] on icon at bounding box center [1216, 217] width 11 height 12
click at [1253, 149] on div "Spreadsheet: Issa's Inventory Emails Reports" at bounding box center [784, 159] width 938 height 92
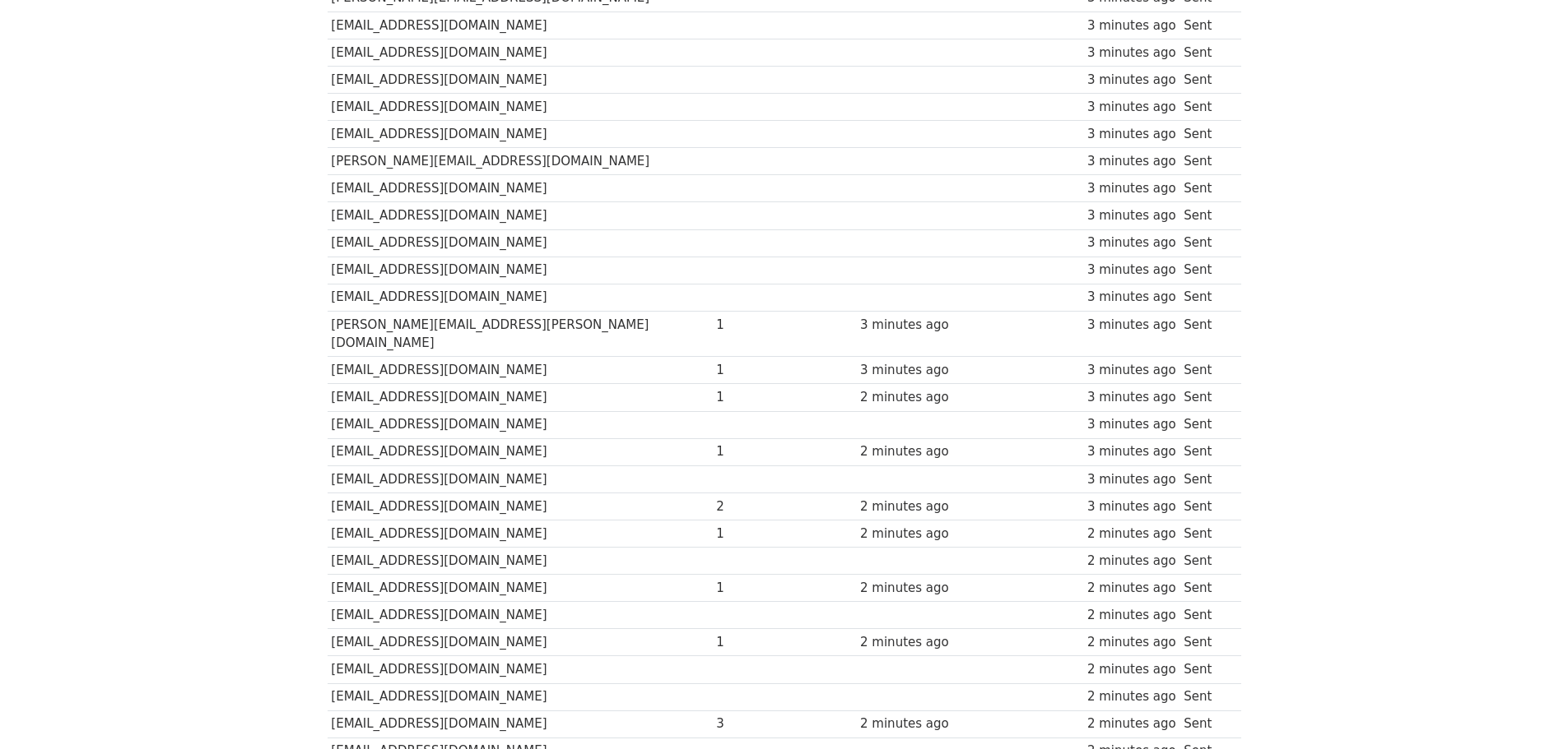
scroll to position [658, 0]
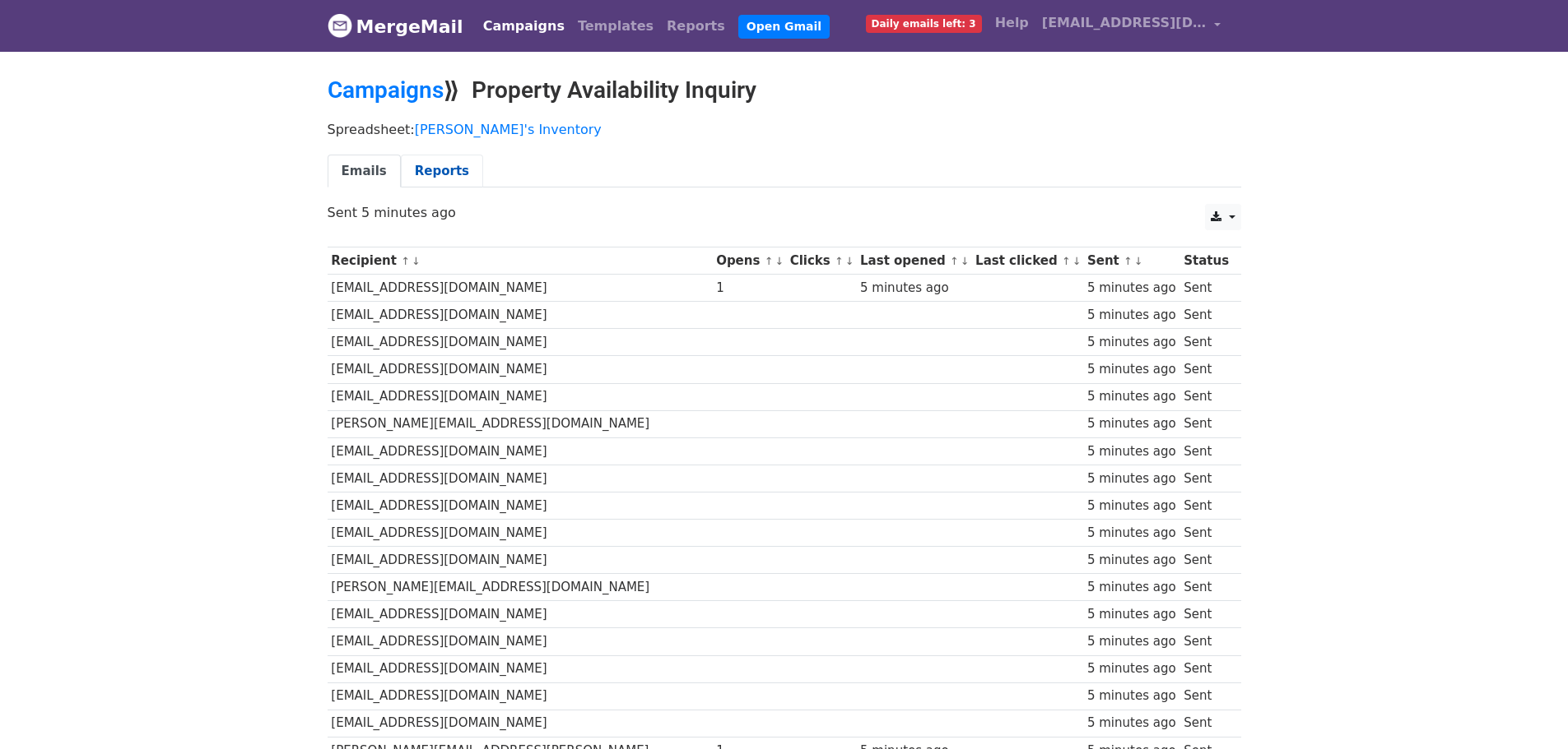
click at [434, 168] on link "Reports" at bounding box center [442, 171] width 82 height 34
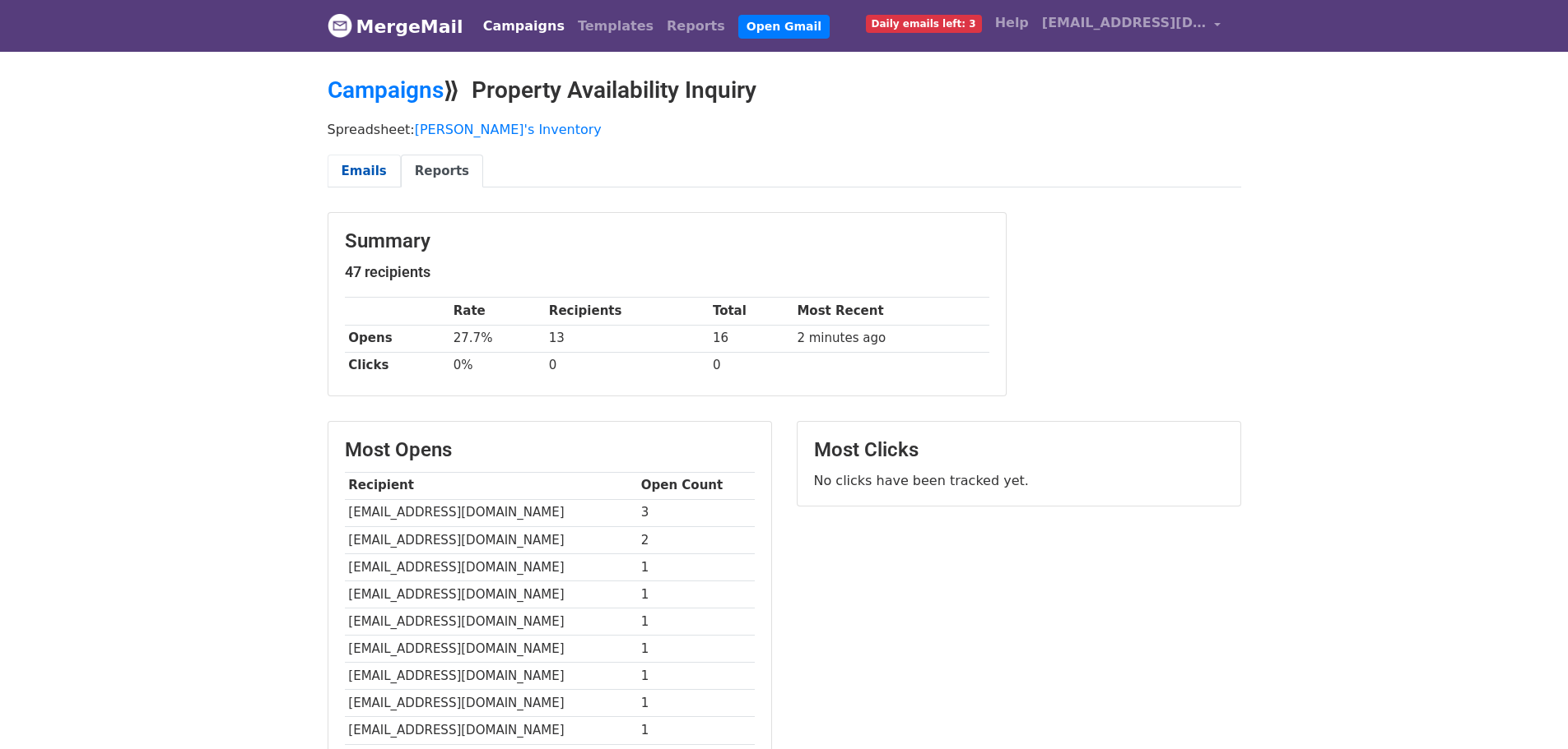
click at [378, 176] on link "Emails" at bounding box center [364, 171] width 73 height 34
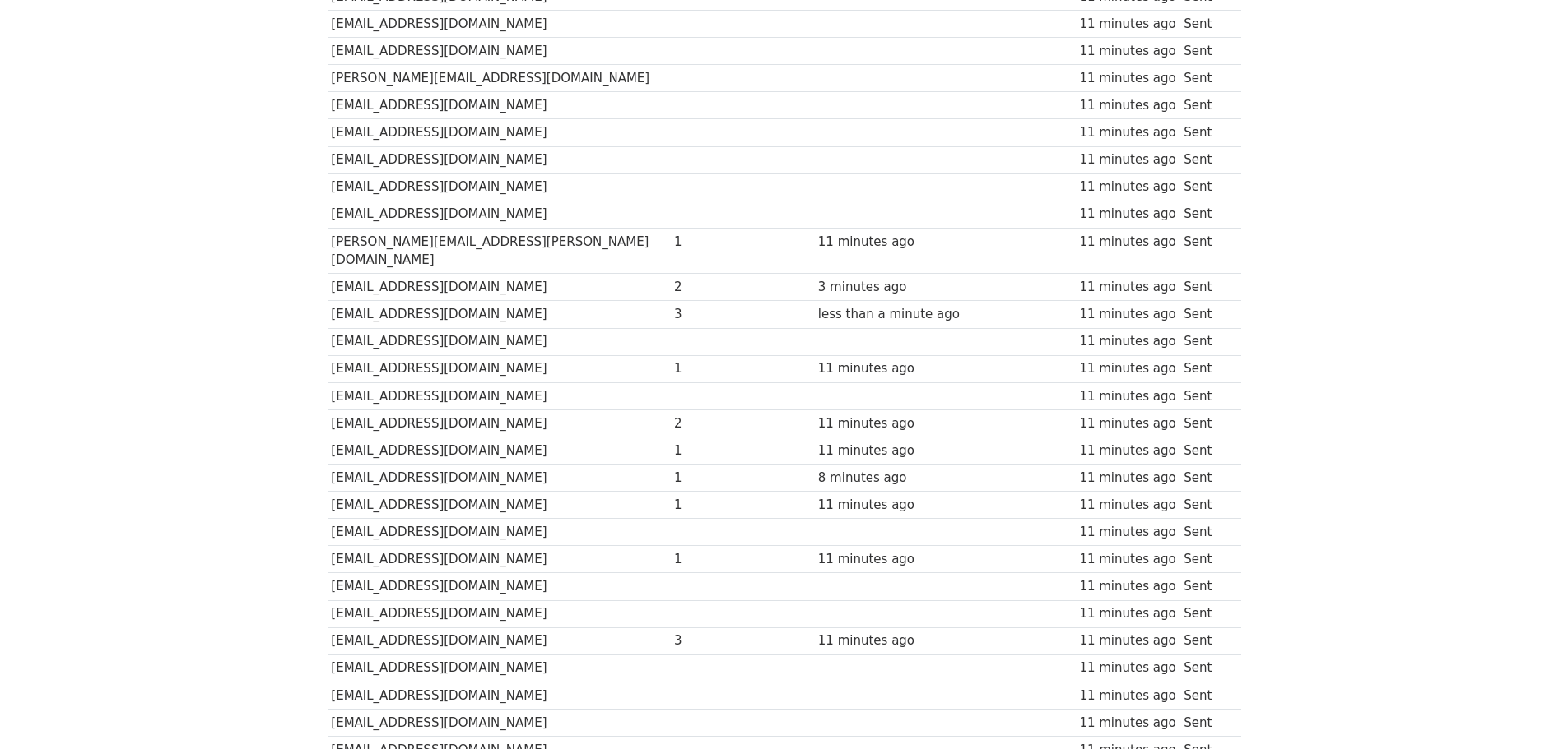
scroll to position [575, 0]
